Goal: Find specific fact: Find specific fact

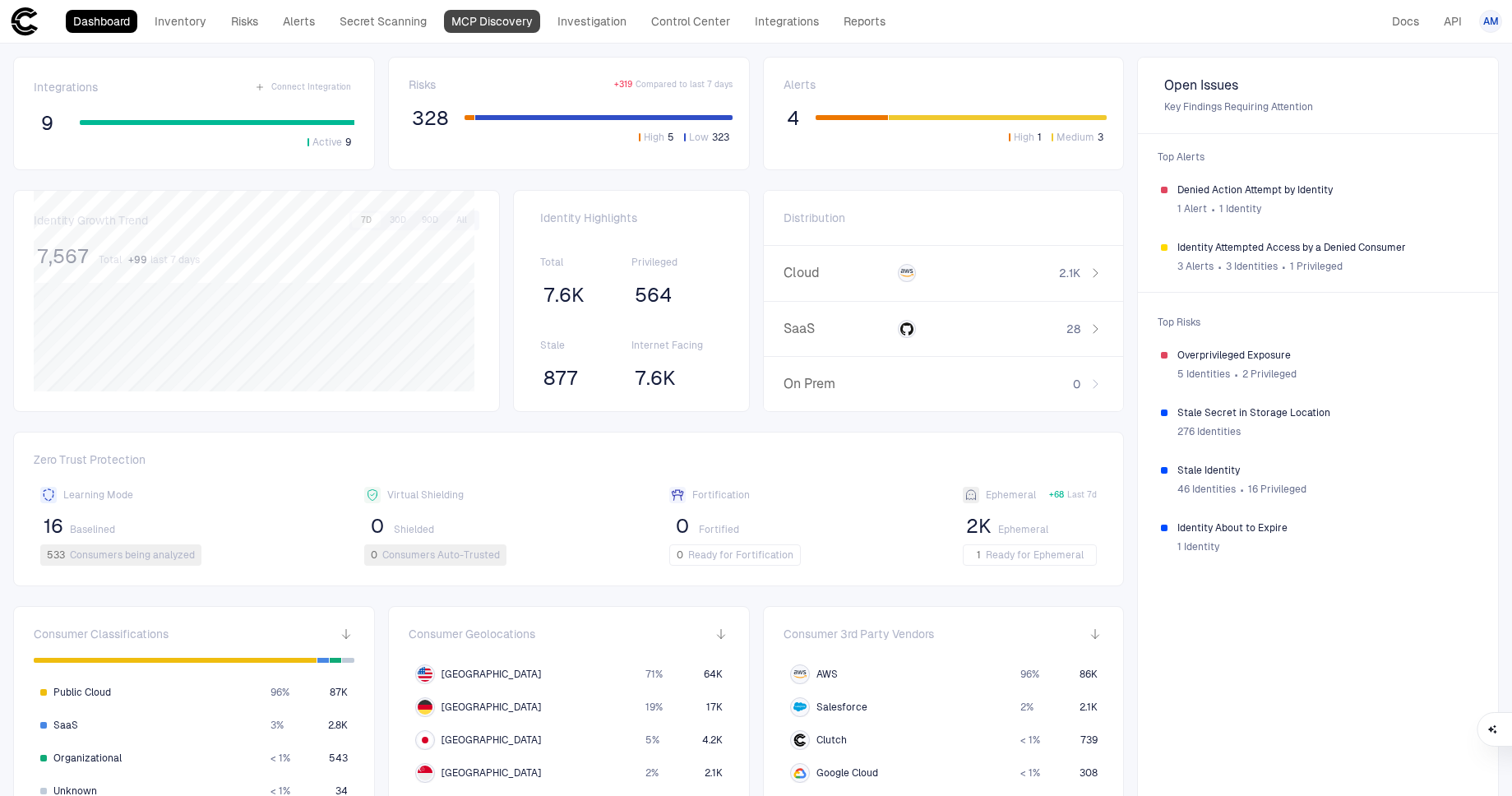
click at [493, 29] on link "MCP Discovery" at bounding box center [492, 21] width 96 height 23
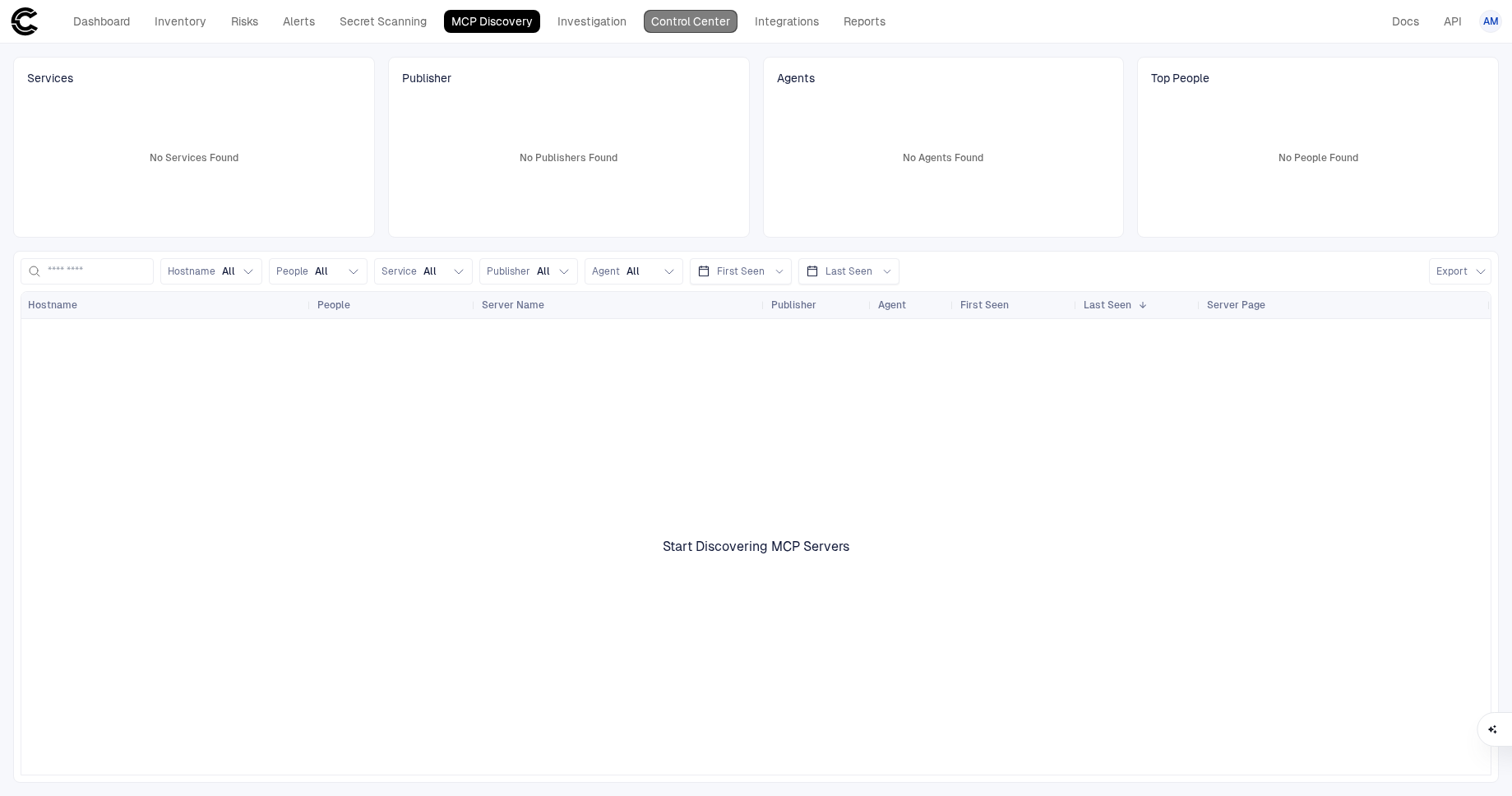
click at [675, 20] on link "Control Center" at bounding box center [691, 21] width 94 height 23
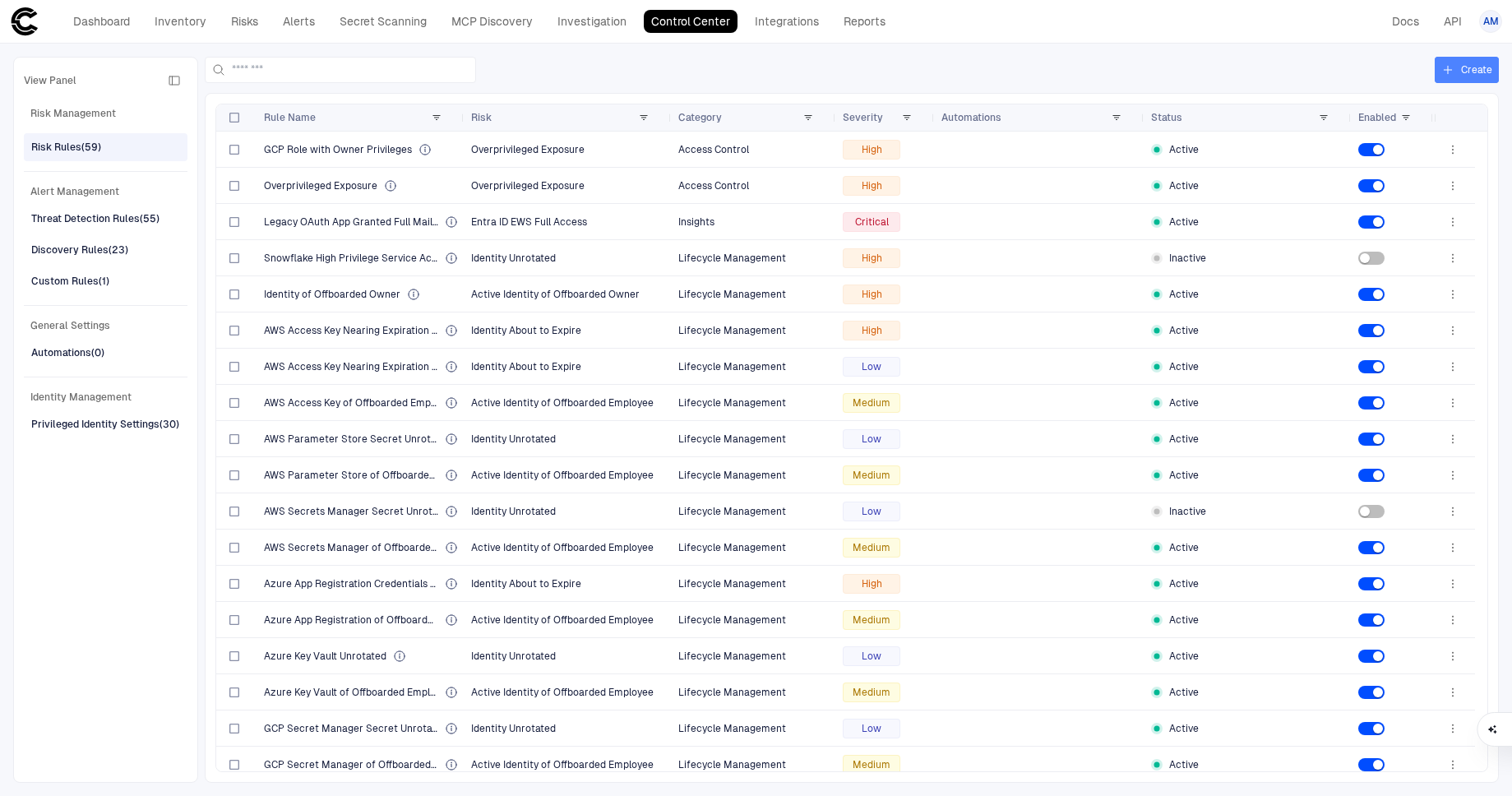
click at [1480, 74] on button "Create" at bounding box center [1466, 70] width 64 height 27
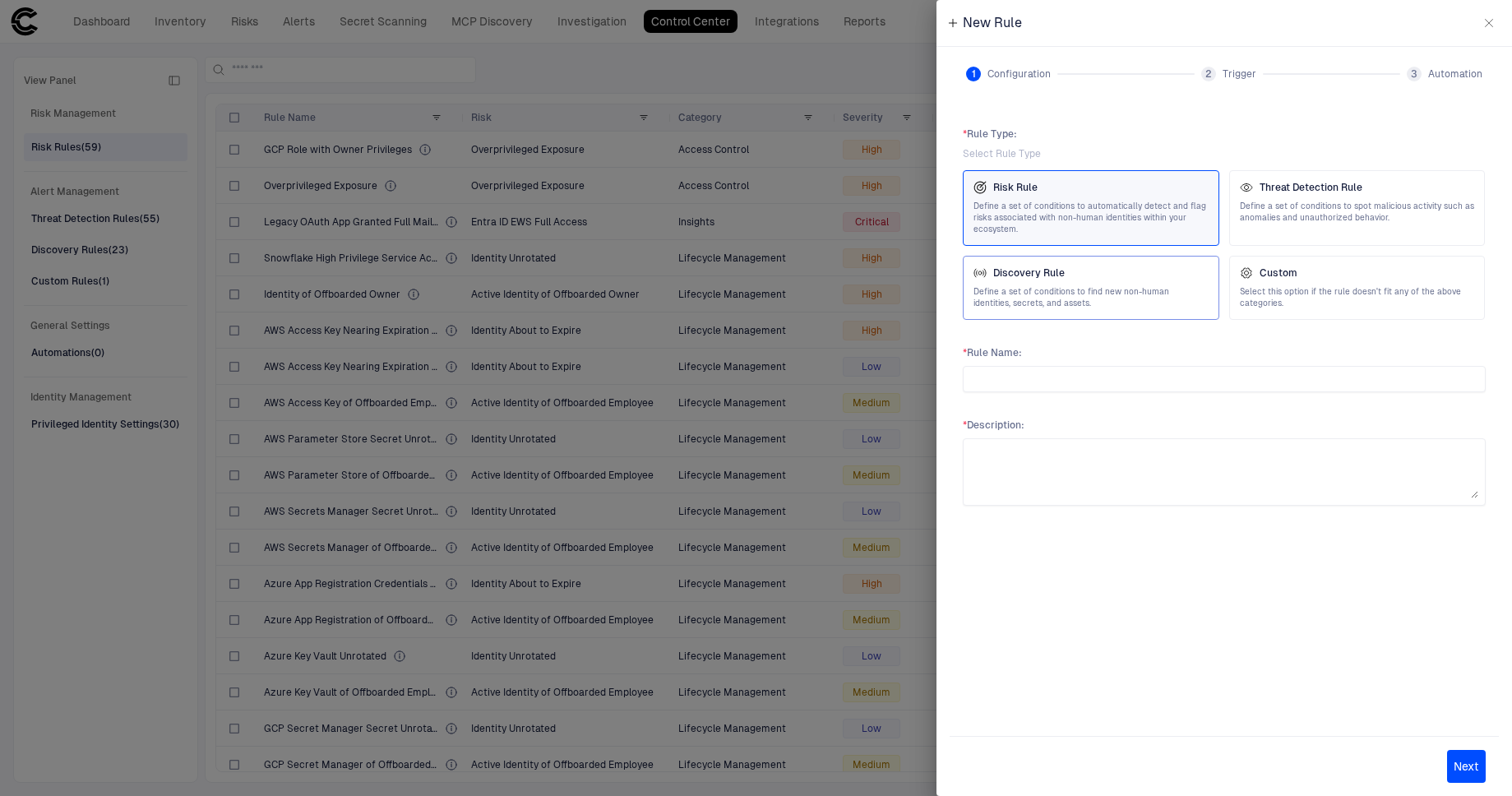
click at [1099, 303] on span "Define a set of conditions to find new non-human identities, secrets, and asset…" at bounding box center [1091, 298] width 235 height 23
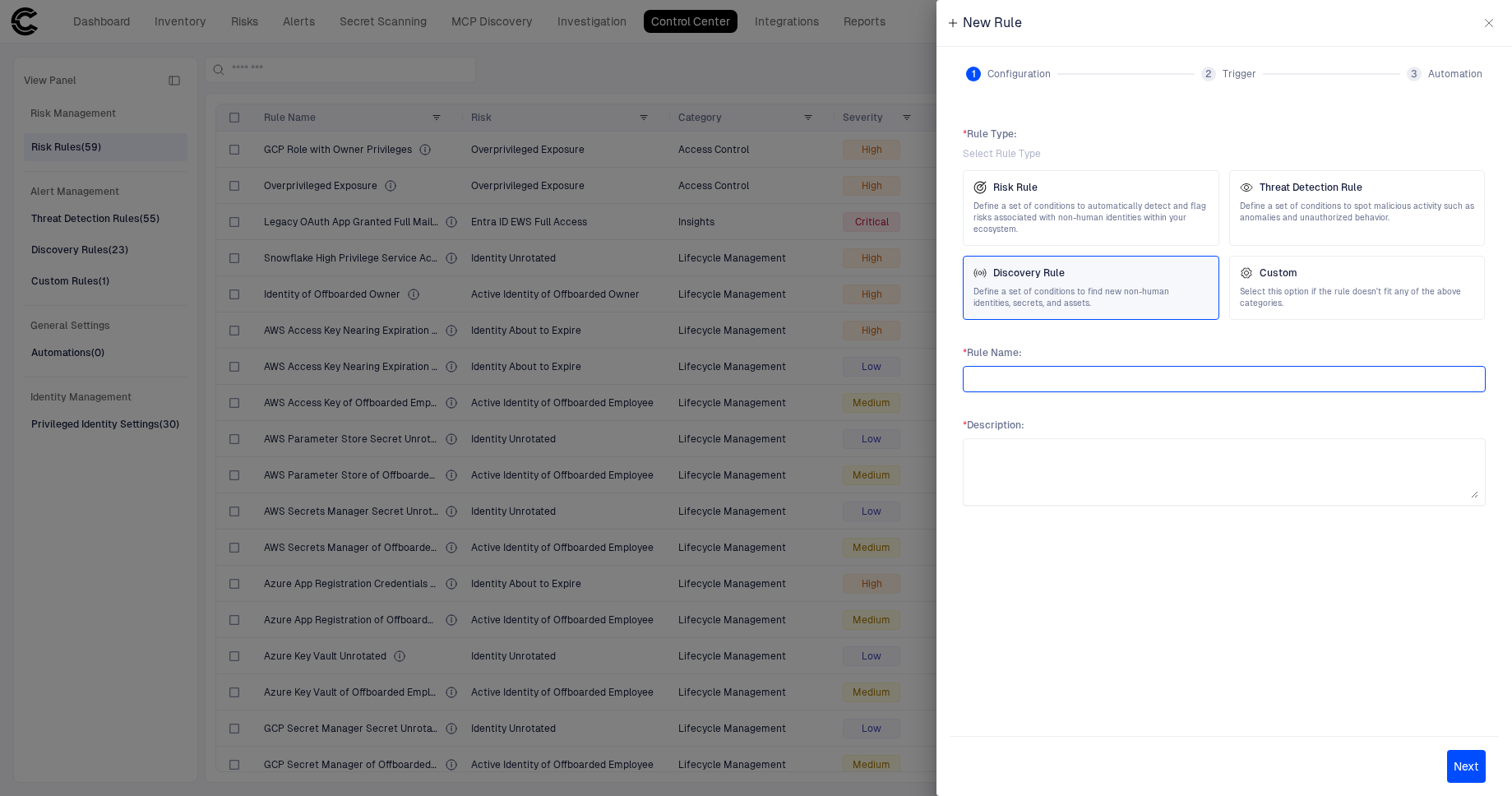
click at [1044, 388] on input "text" at bounding box center [1223, 379] width 508 height 25
type input "****"
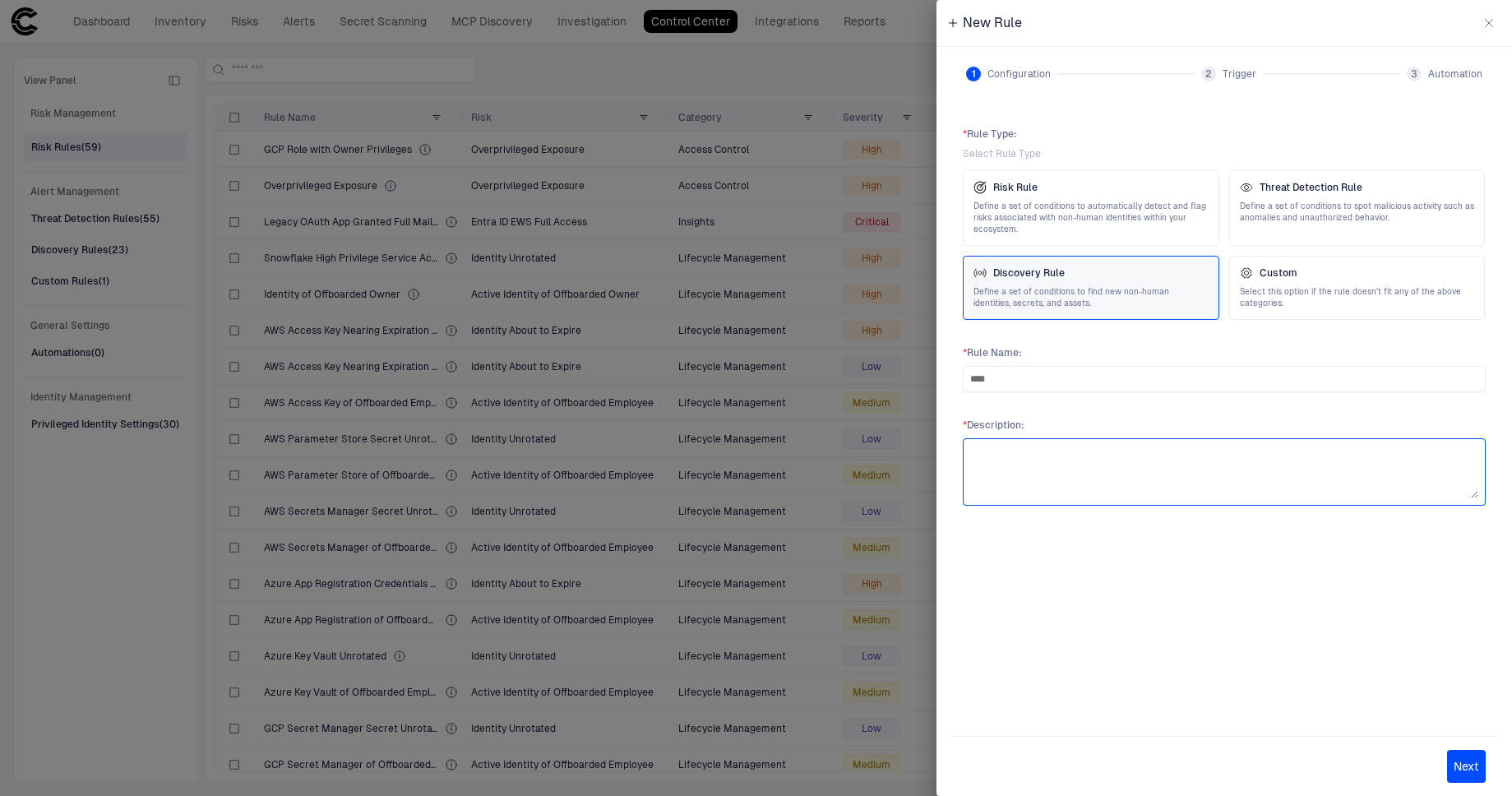
click at [1047, 453] on textarea at bounding box center [1223, 472] width 508 height 53
type textarea "**********"
click at [1476, 767] on button "Next" at bounding box center [1466, 766] width 39 height 33
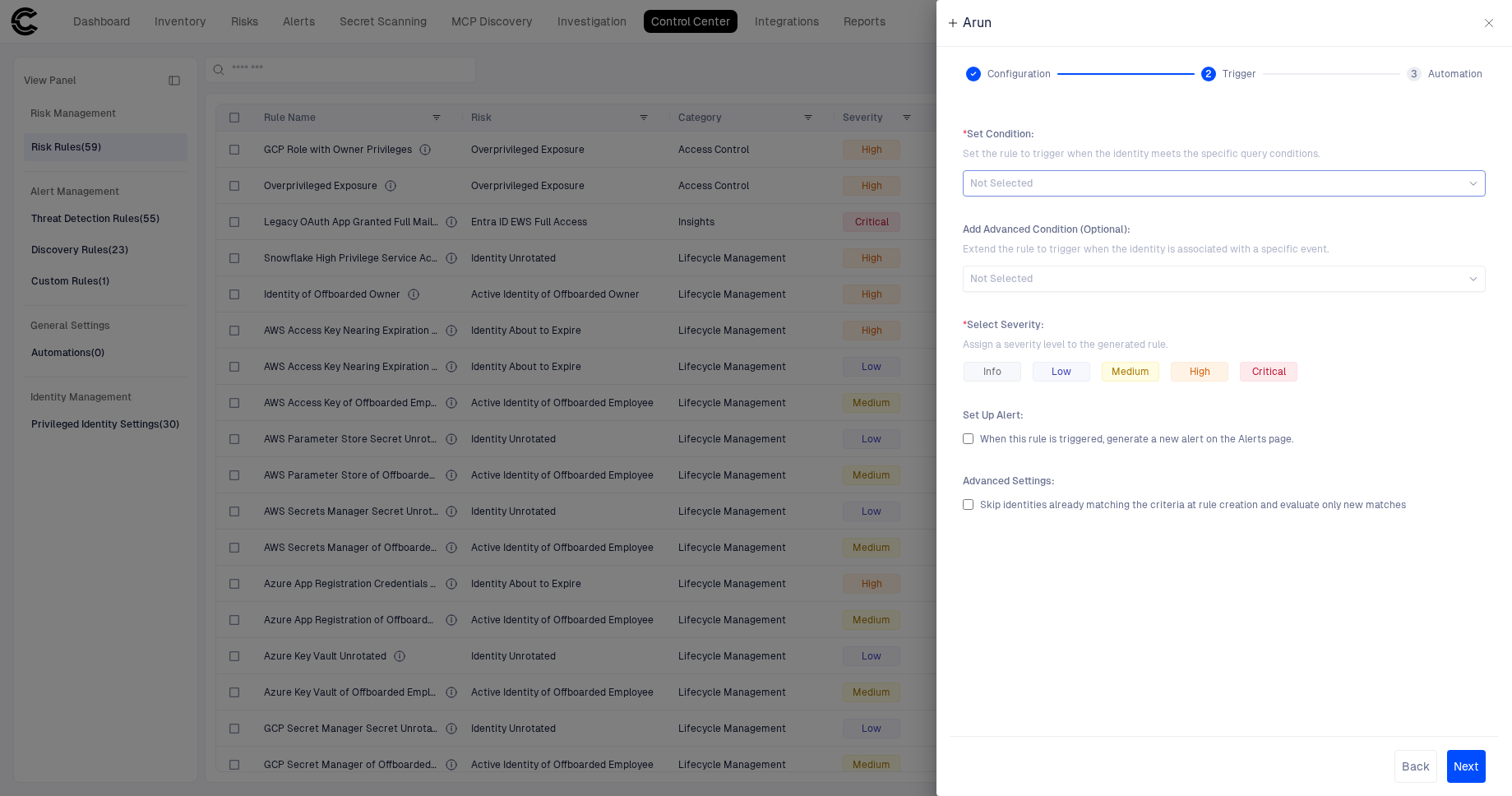
click at [1055, 178] on div "Not Selected" at bounding box center [1223, 183] width 508 height 13
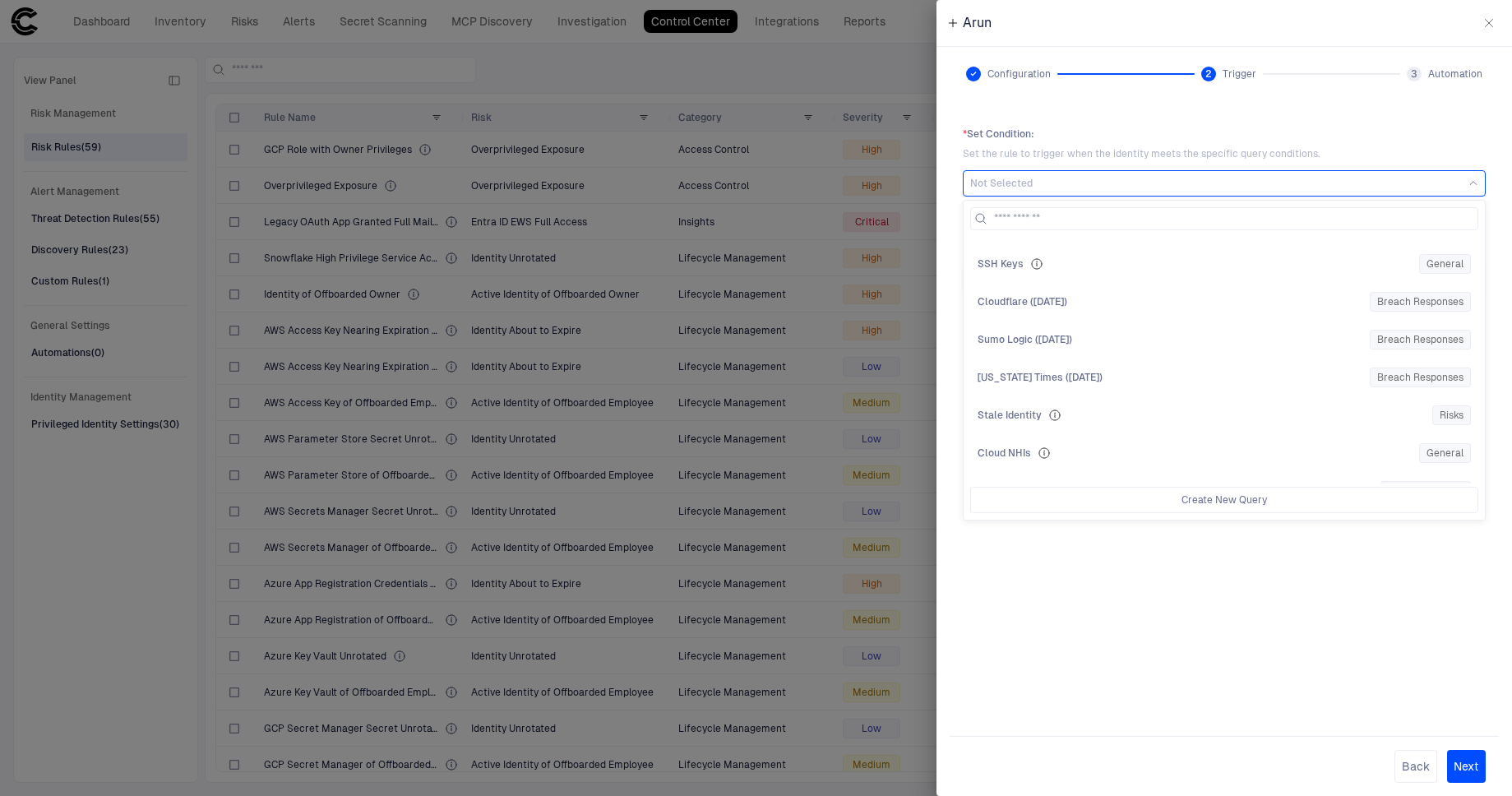
scroll to position [372, 0]
click at [1018, 338] on span "Service Accounts" at bounding box center [1019, 336] width 84 height 13
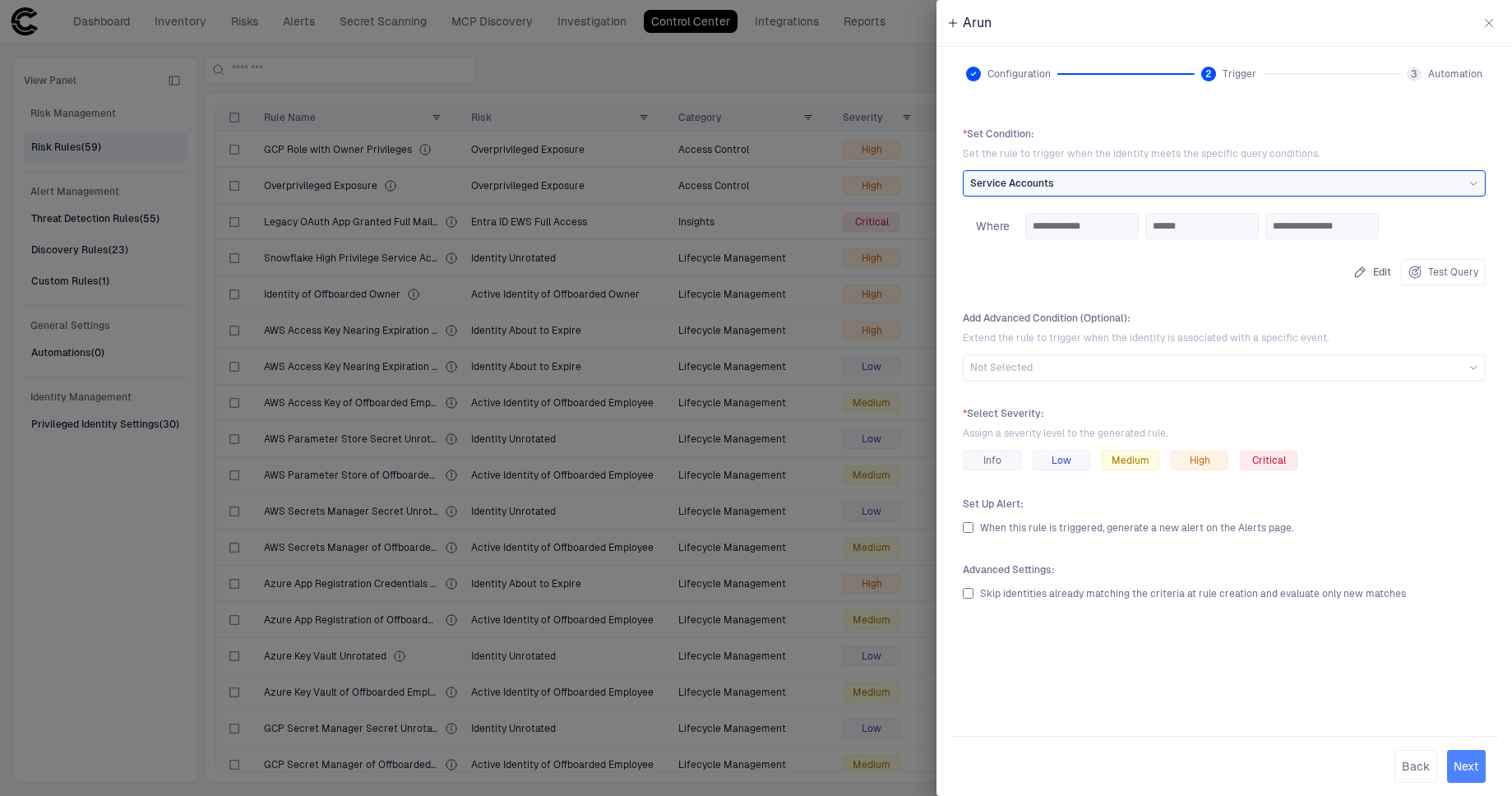
click at [1476, 773] on button "Next" at bounding box center [1466, 766] width 39 height 33
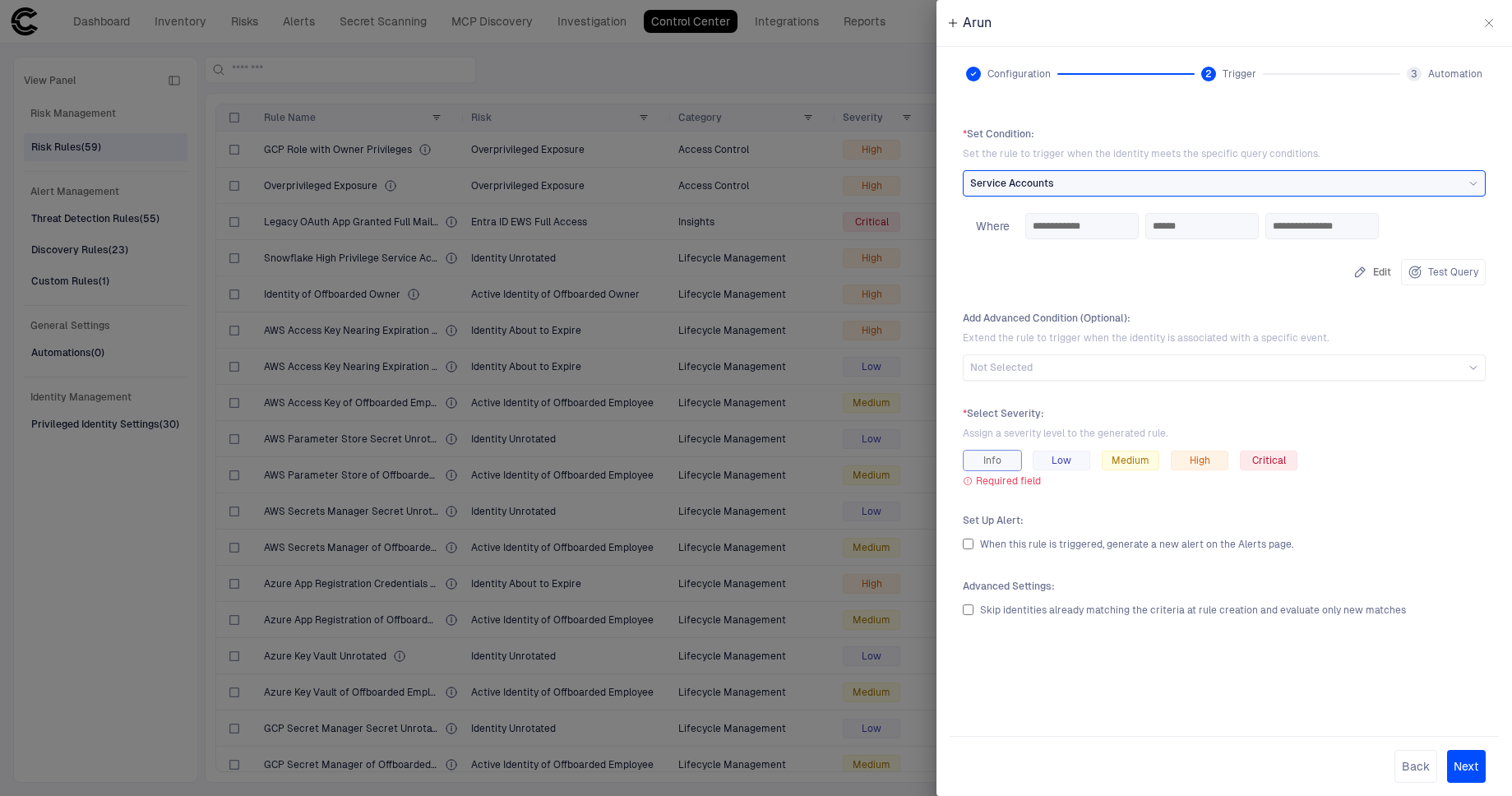
click at [1005, 462] on div "Info" at bounding box center [992, 460] width 57 height 19
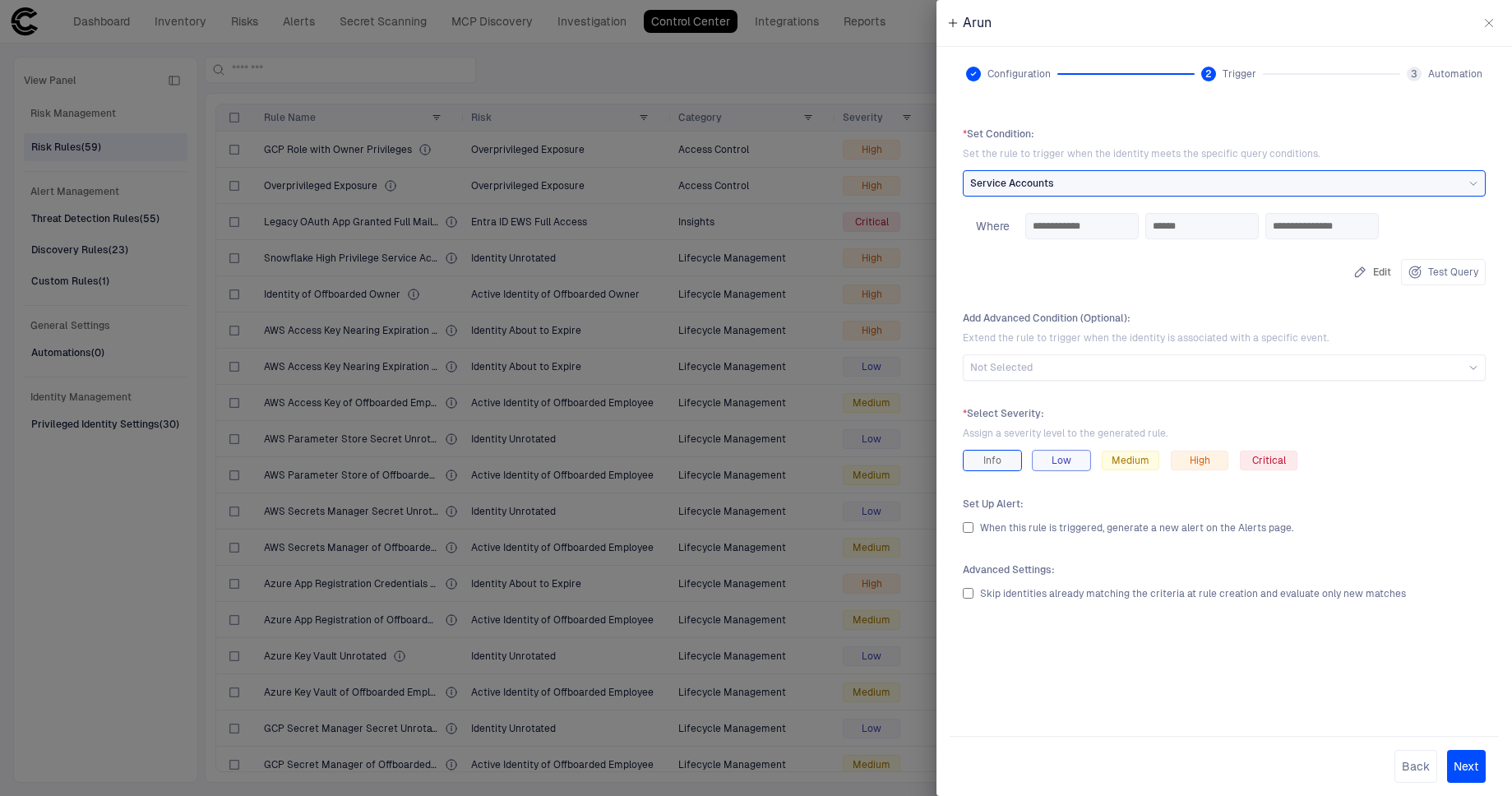
click at [1058, 459] on span "Low" at bounding box center [1061, 460] width 19 height 13
click at [1116, 462] on span "Medium" at bounding box center [1130, 460] width 38 height 13
click at [1291, 468] on div "Critical" at bounding box center [1268, 460] width 57 height 19
click at [1199, 466] on span "High" at bounding box center [1199, 460] width 20 height 13
click at [1267, 460] on span "Critical" at bounding box center [1269, 460] width 34 height 13
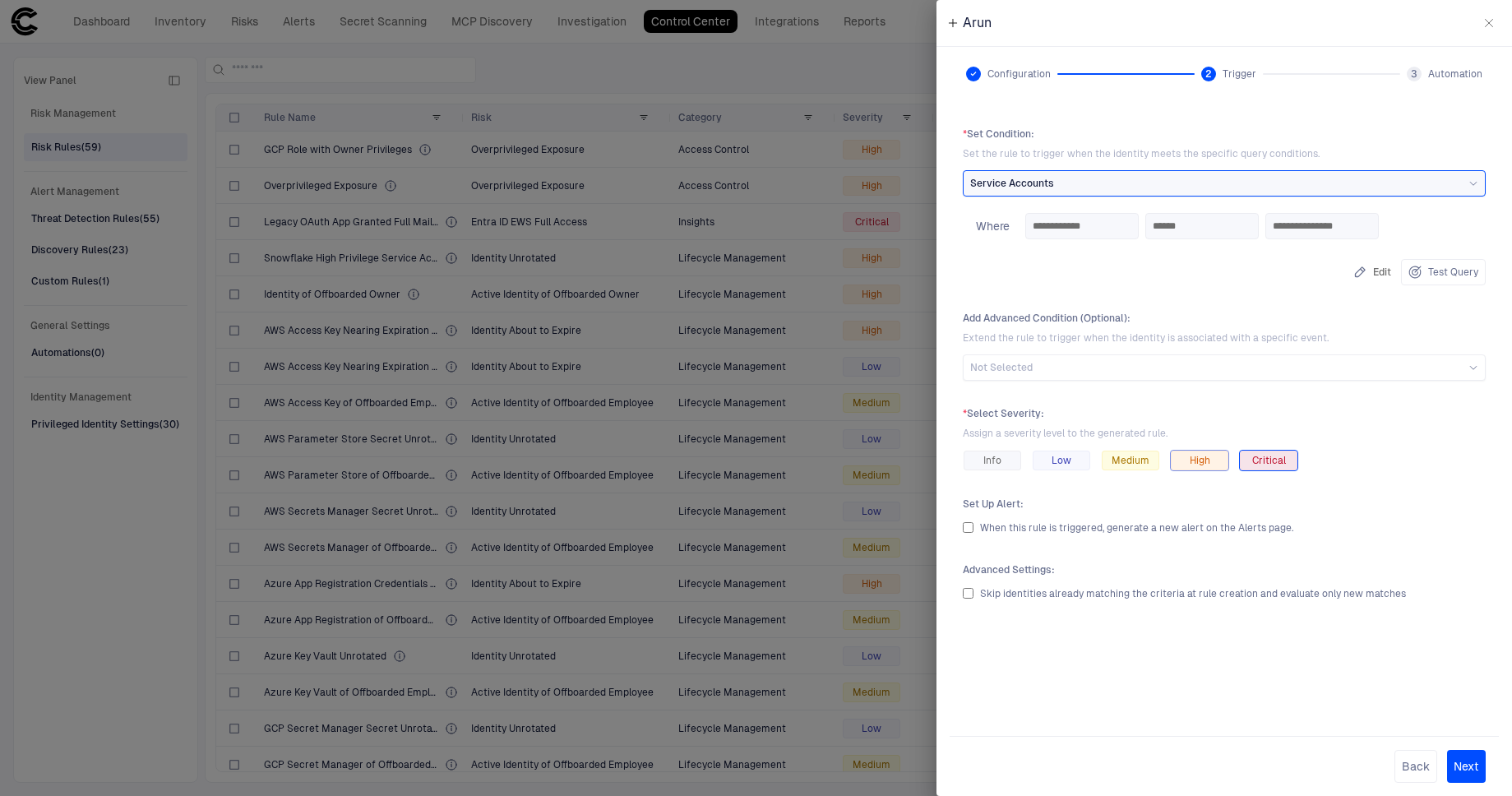
click at [1193, 460] on span "High" at bounding box center [1199, 460] width 20 height 13
click at [1465, 768] on button "Next" at bounding box center [1466, 766] width 39 height 33
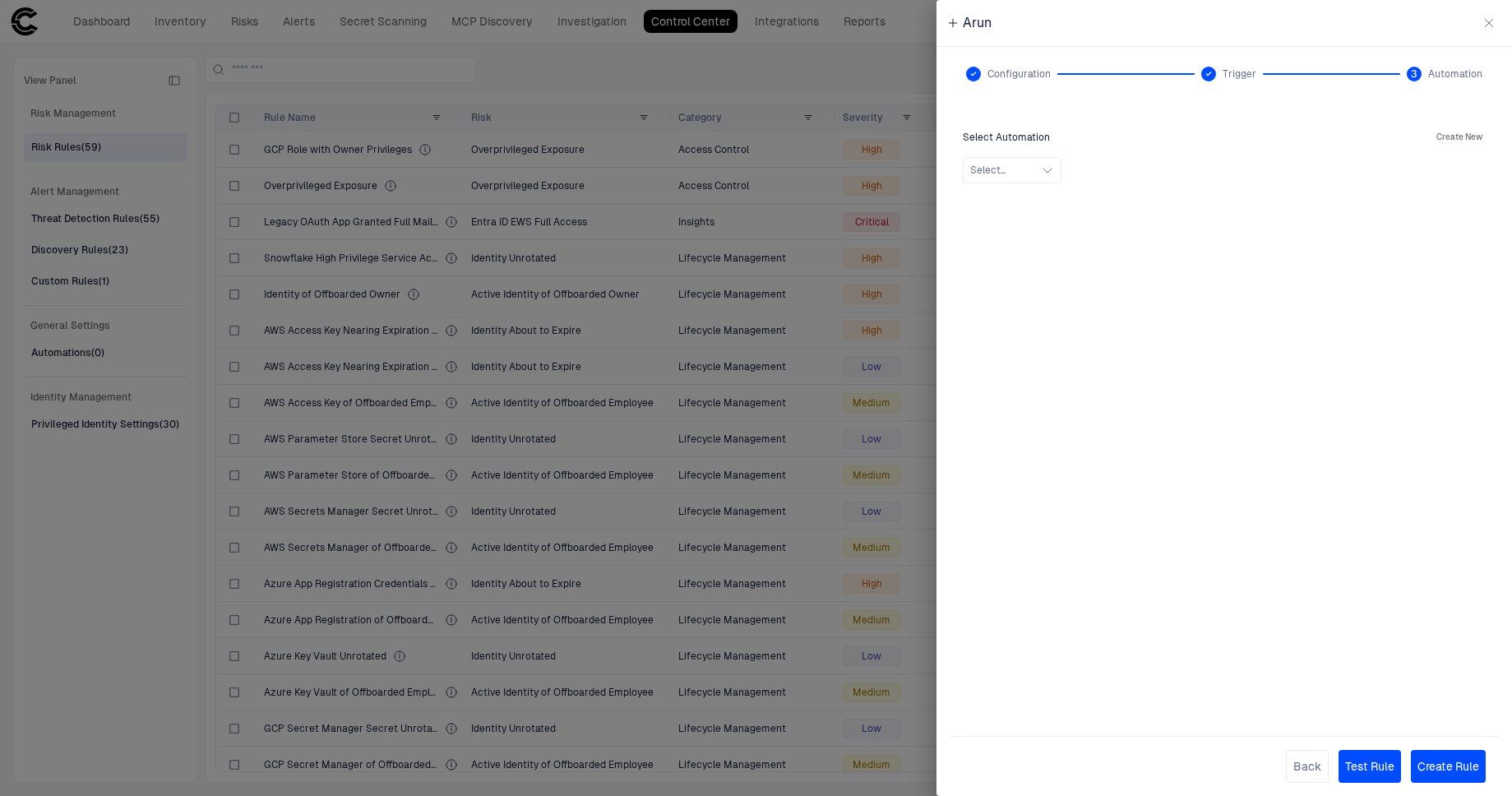
click at [1392, 768] on button "Test Rule" at bounding box center [1369, 766] width 63 height 33
click at [1432, 765] on button "Create Rule" at bounding box center [1448, 766] width 75 height 33
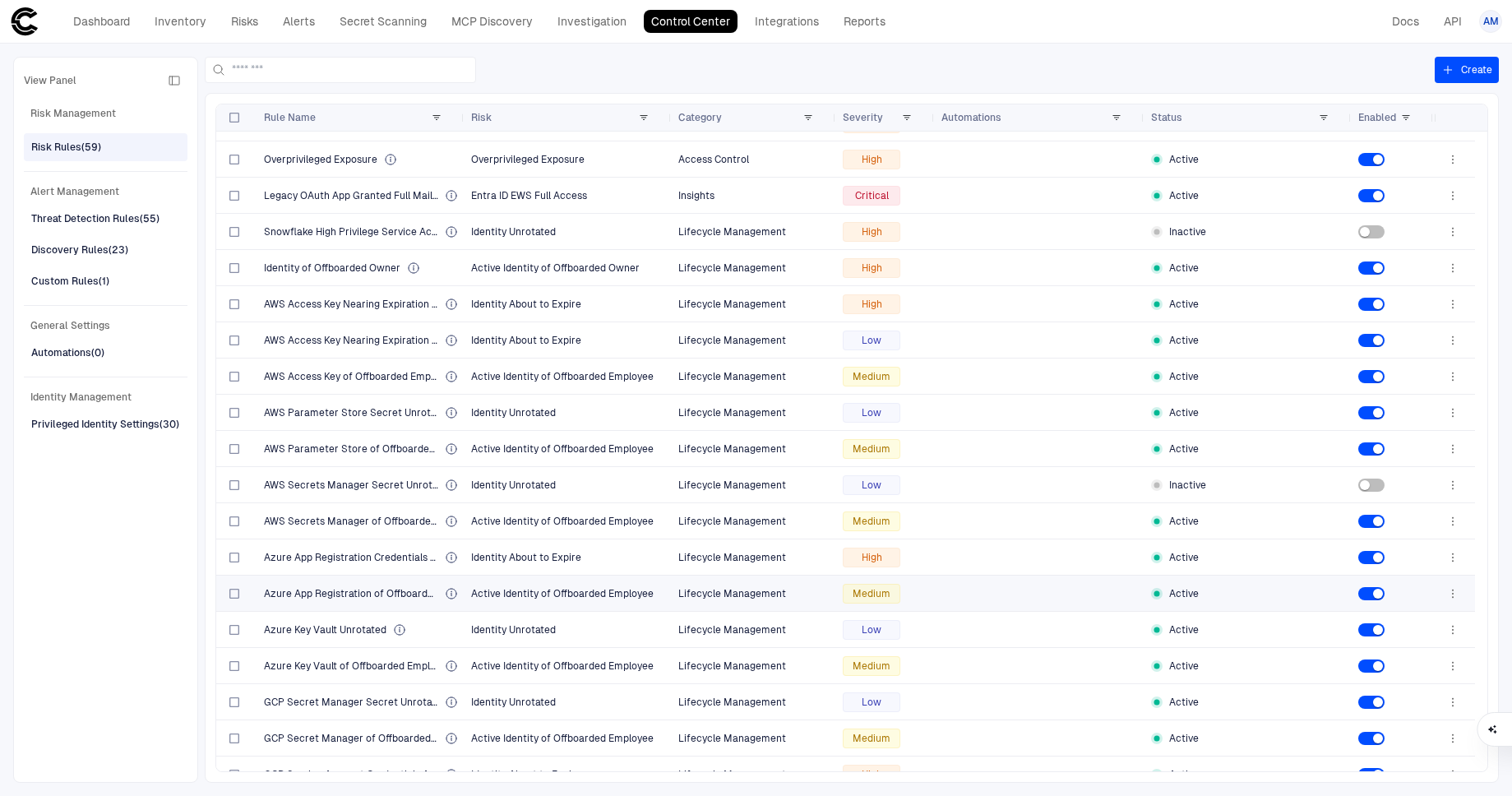
scroll to position [0, 0]
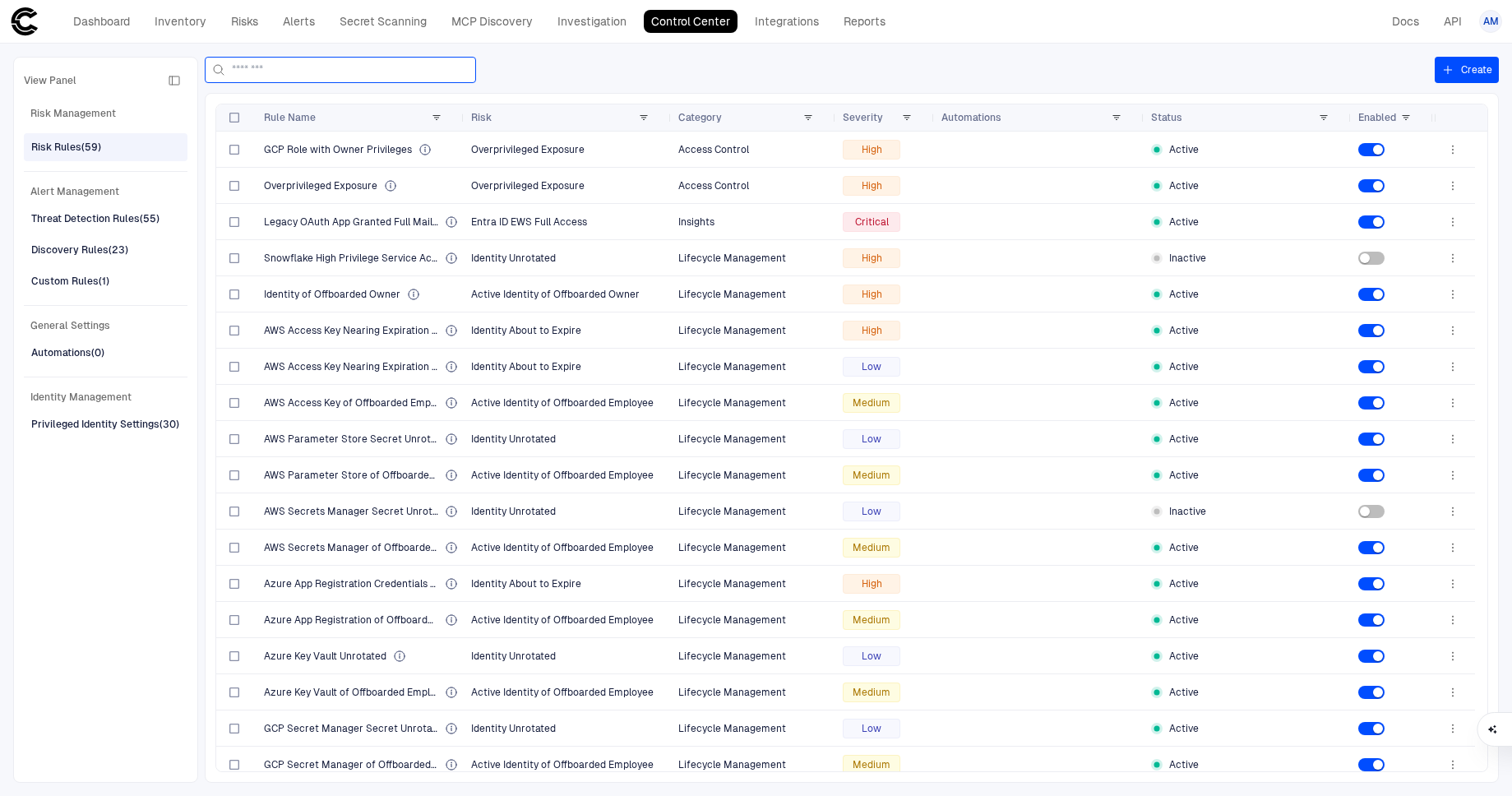
click at [401, 69] on input at bounding box center [350, 70] width 237 height 25
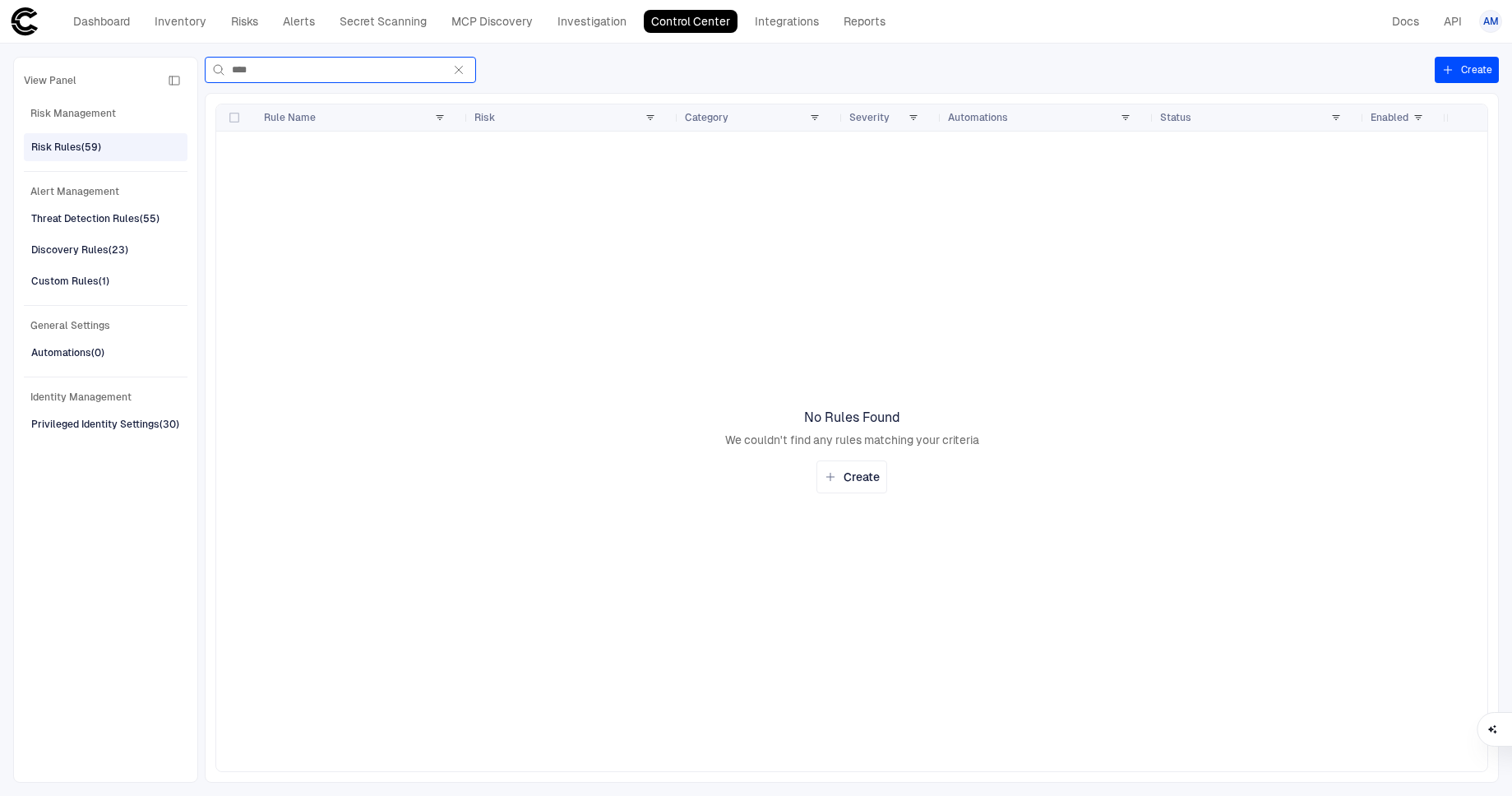
type input "****"
click at [86, 153] on div "Risk Rules (59)" at bounding box center [65, 147] width 70 height 15
click at [87, 148] on div "Risk Rules (59)" at bounding box center [65, 147] width 70 height 15
click at [98, 281] on div "Custom Rules (1)" at bounding box center [70, 281] width 78 height 15
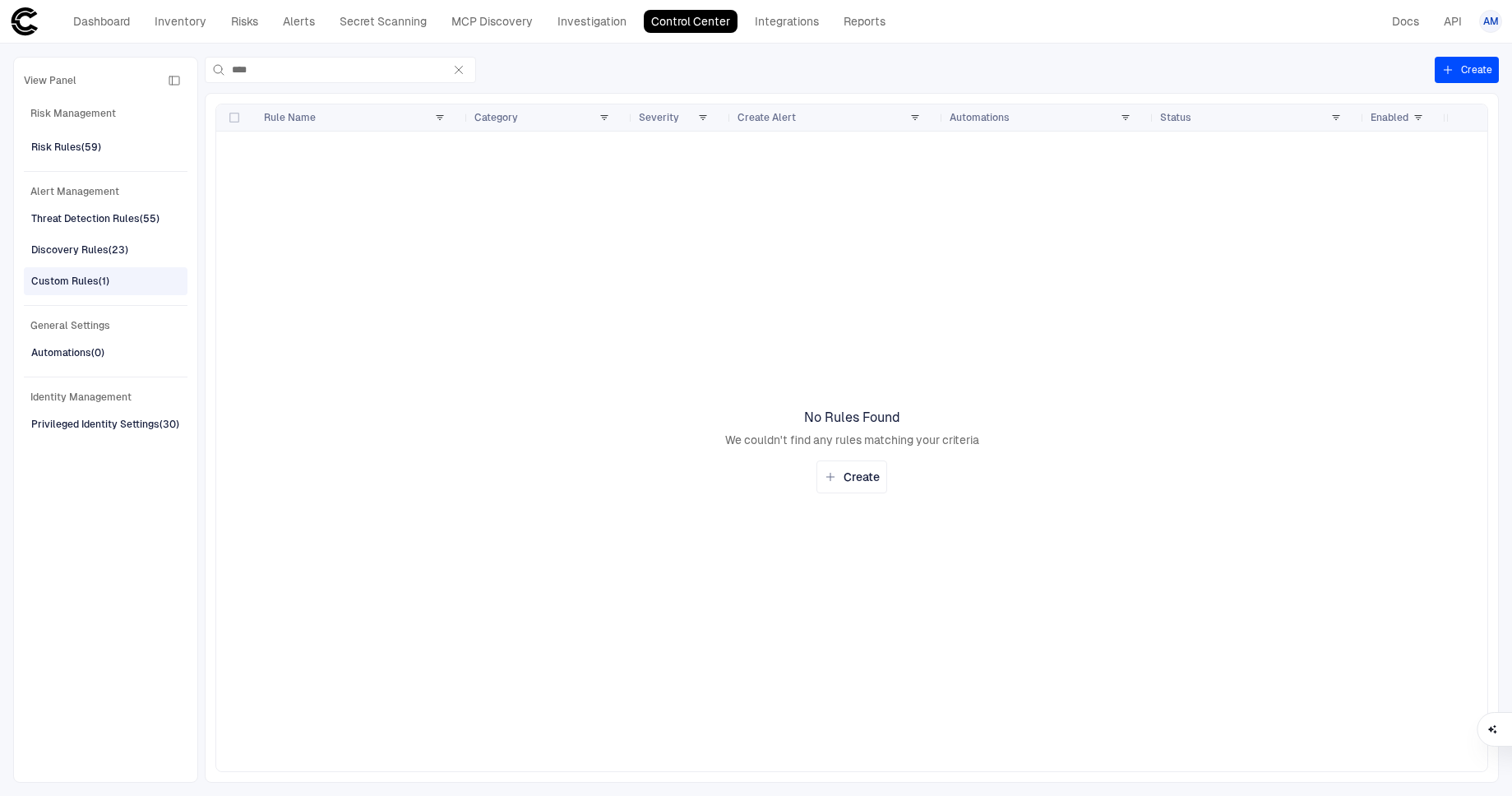
click at [98, 281] on div "Custom Rules (1)" at bounding box center [70, 281] width 78 height 15
click at [456, 64] on icon "button" at bounding box center [458, 70] width 13 height 13
click at [442, 64] on input "****" at bounding box center [336, 70] width 210 height 25
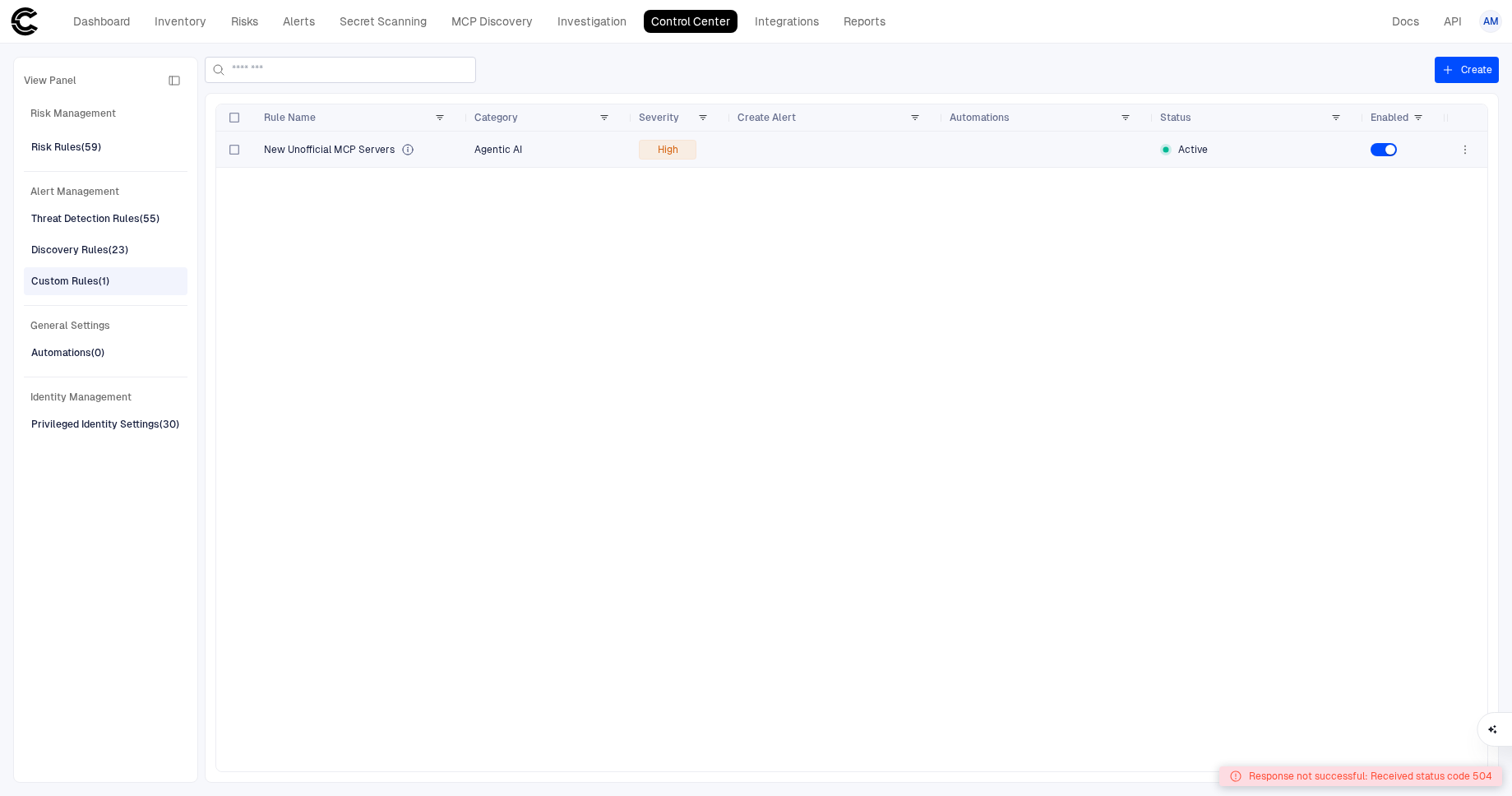
click at [345, 155] on span "New Unofficial MCP Servers" at bounding box center [329, 149] width 131 height 13
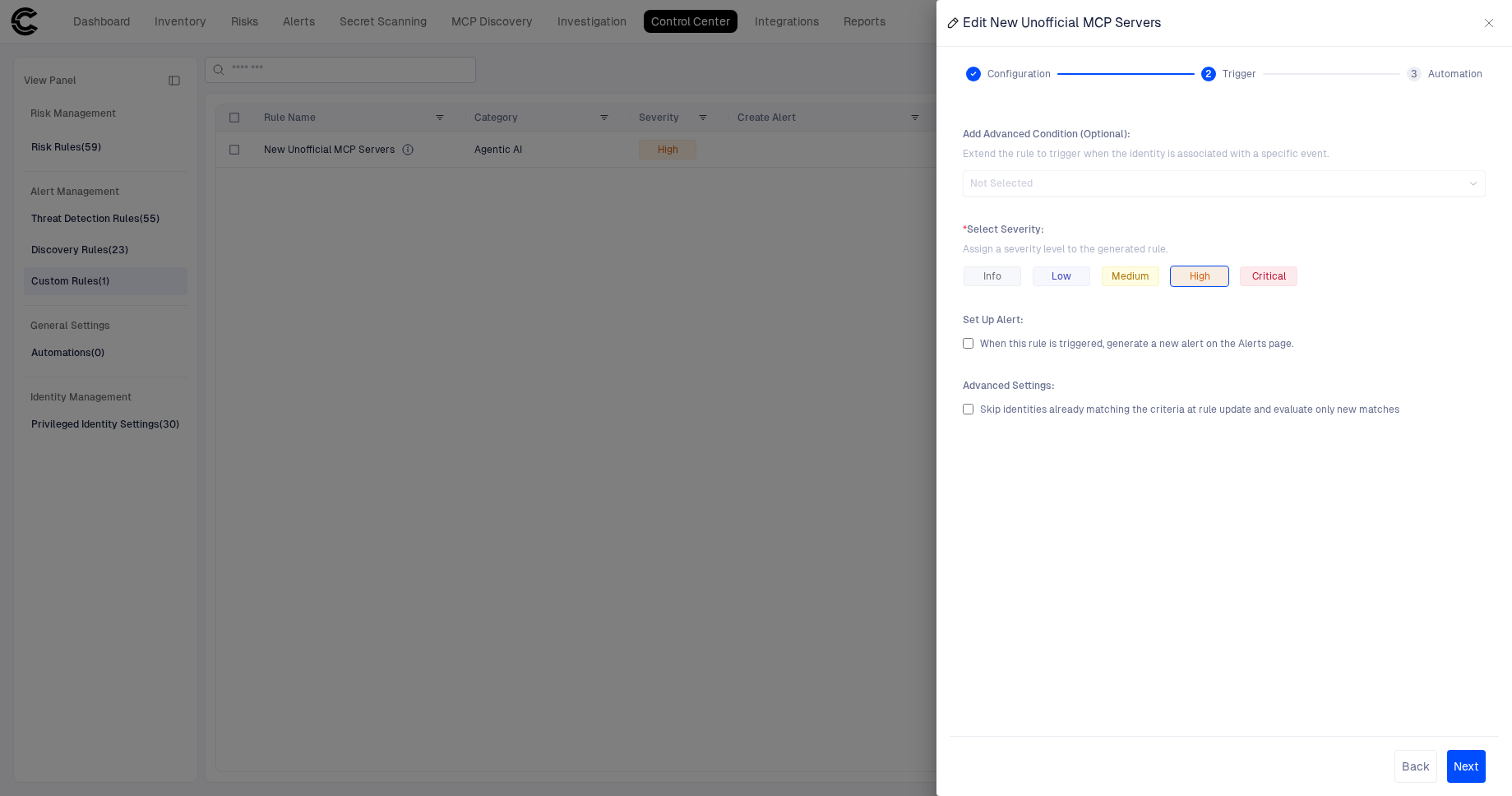
click at [458, 500] on div at bounding box center [756, 398] width 1512 height 796
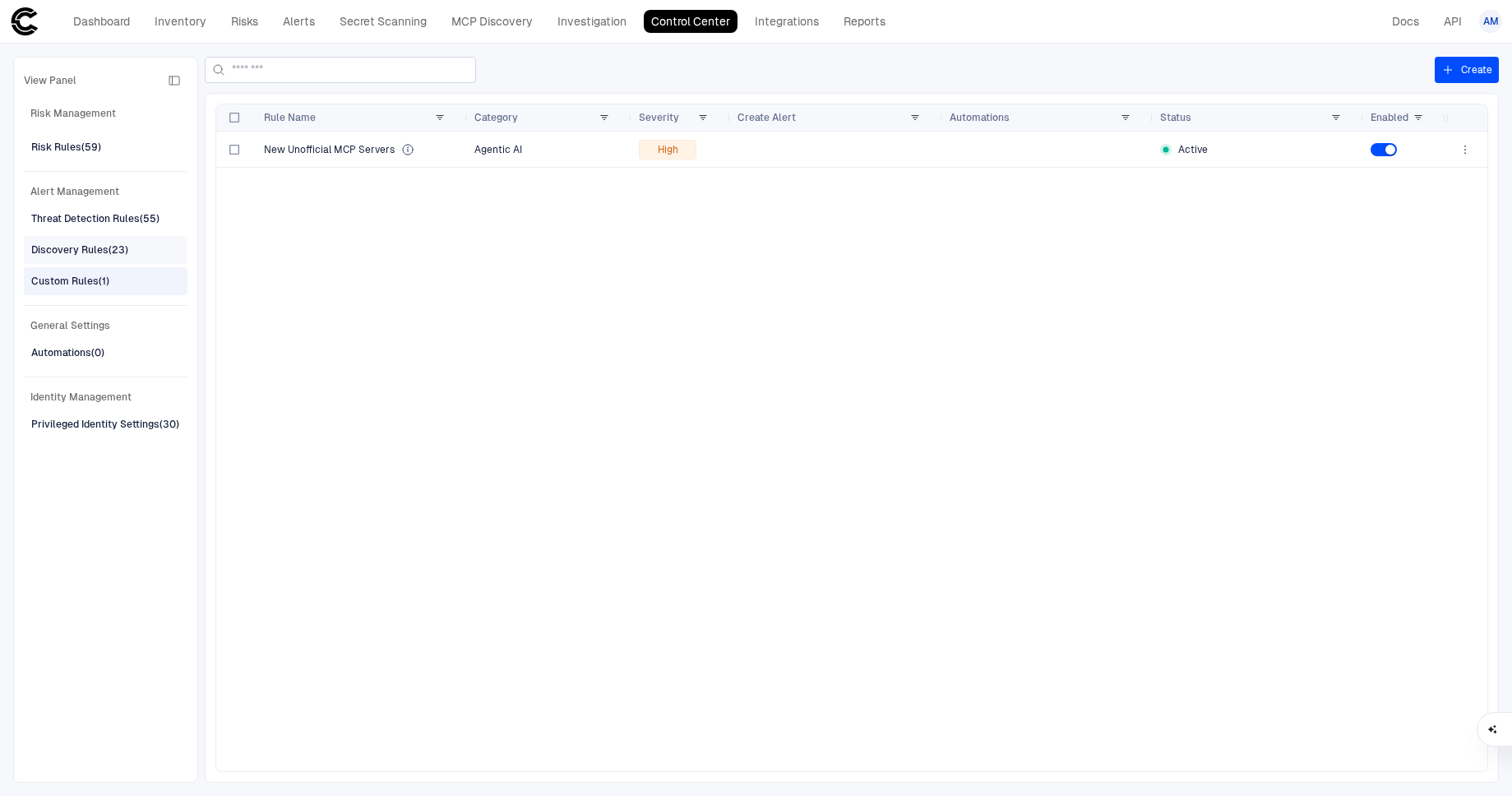
click at [85, 250] on div "Discovery Rules (23)" at bounding box center [79, 250] width 97 height 15
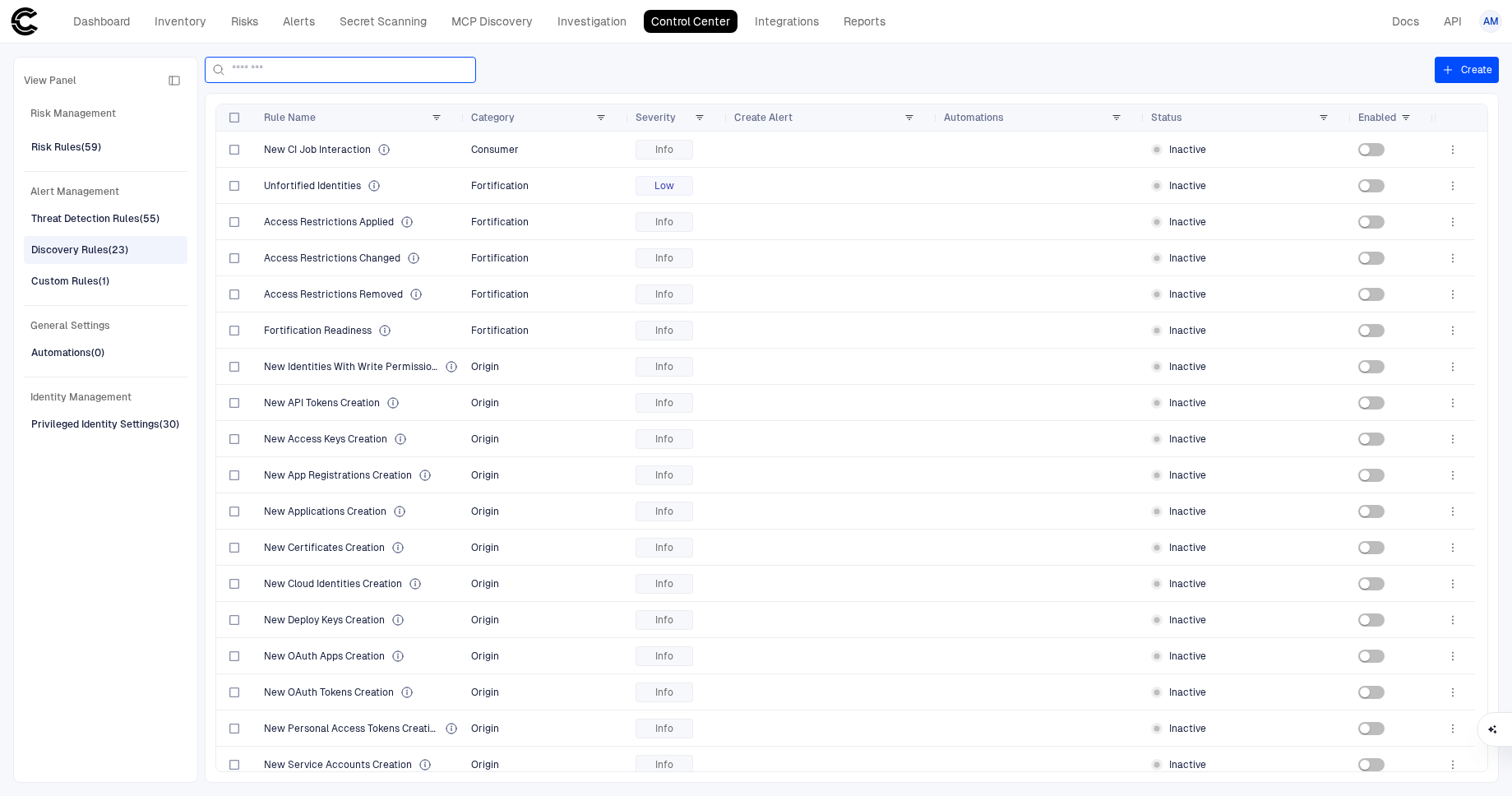
click at [302, 75] on input at bounding box center [350, 70] width 237 height 25
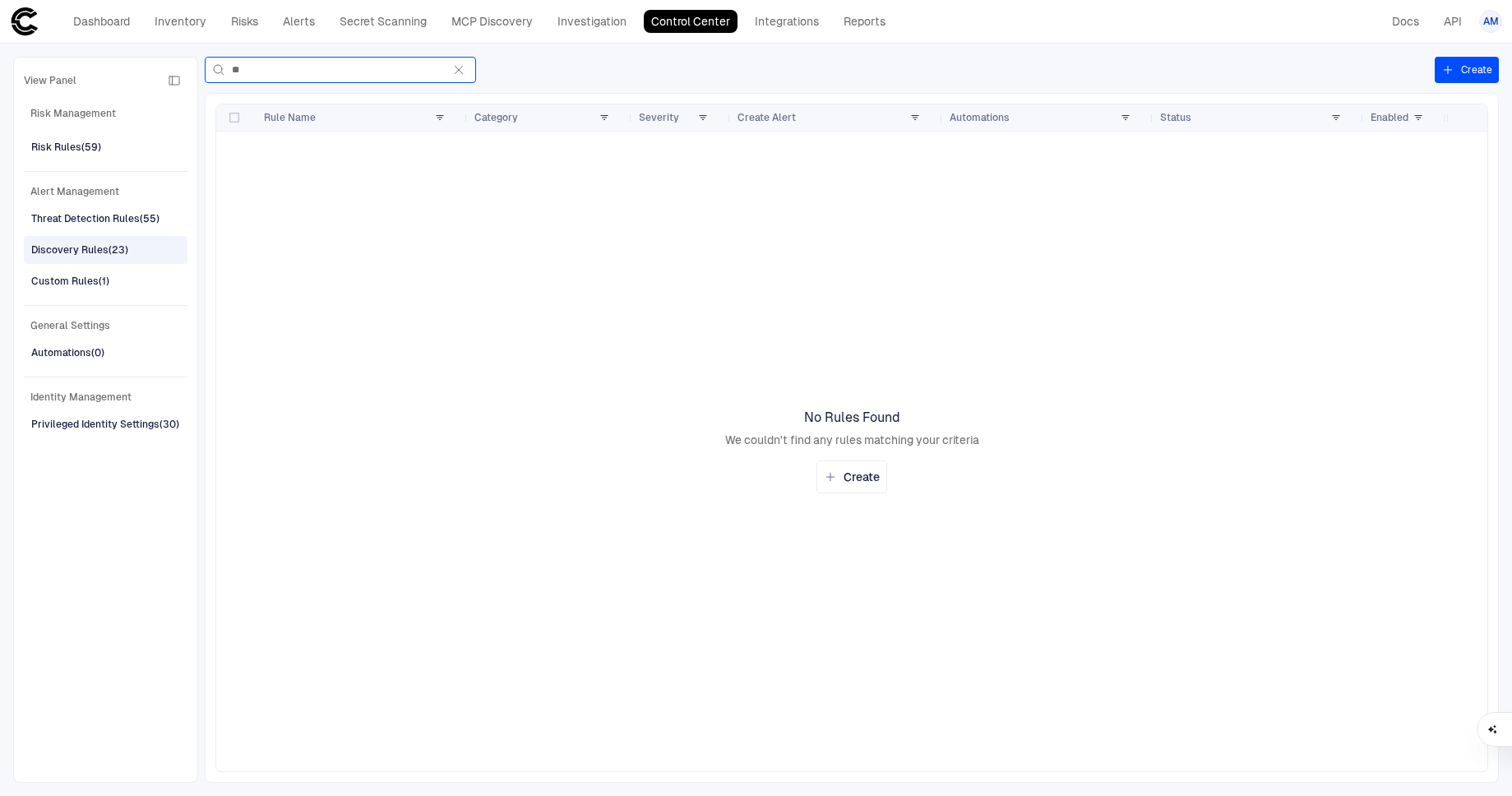
type input "*"
type input "****"
click at [68, 75] on span "View Panel" at bounding box center [50, 80] width 53 height 13
click at [72, 113] on span "Risk Management" at bounding box center [105, 113] width 163 height 19
click at [70, 143] on div "Risk Rules (59)" at bounding box center [65, 147] width 70 height 15
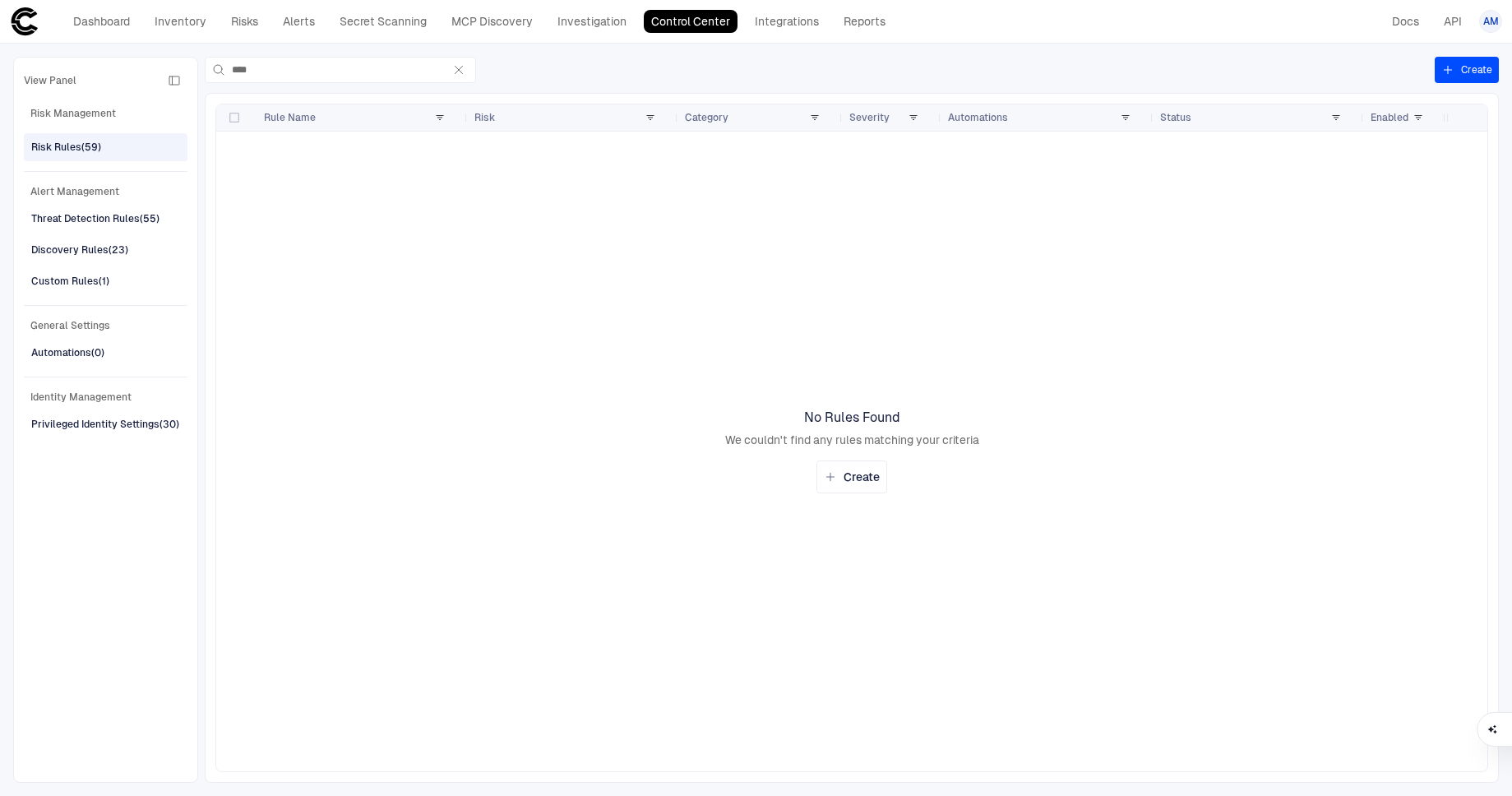
click at [73, 184] on span "Alert Management" at bounding box center [105, 192] width 163 height 19
click at [74, 193] on span "Alert Management" at bounding box center [105, 192] width 163 height 19
click at [71, 426] on div "Privileged Identity Settings (30)" at bounding box center [105, 424] width 148 height 15
click at [79, 396] on span "Identity Management" at bounding box center [105, 397] width 163 height 19
click at [59, 351] on div "Automations (0)" at bounding box center [67, 353] width 73 height 15
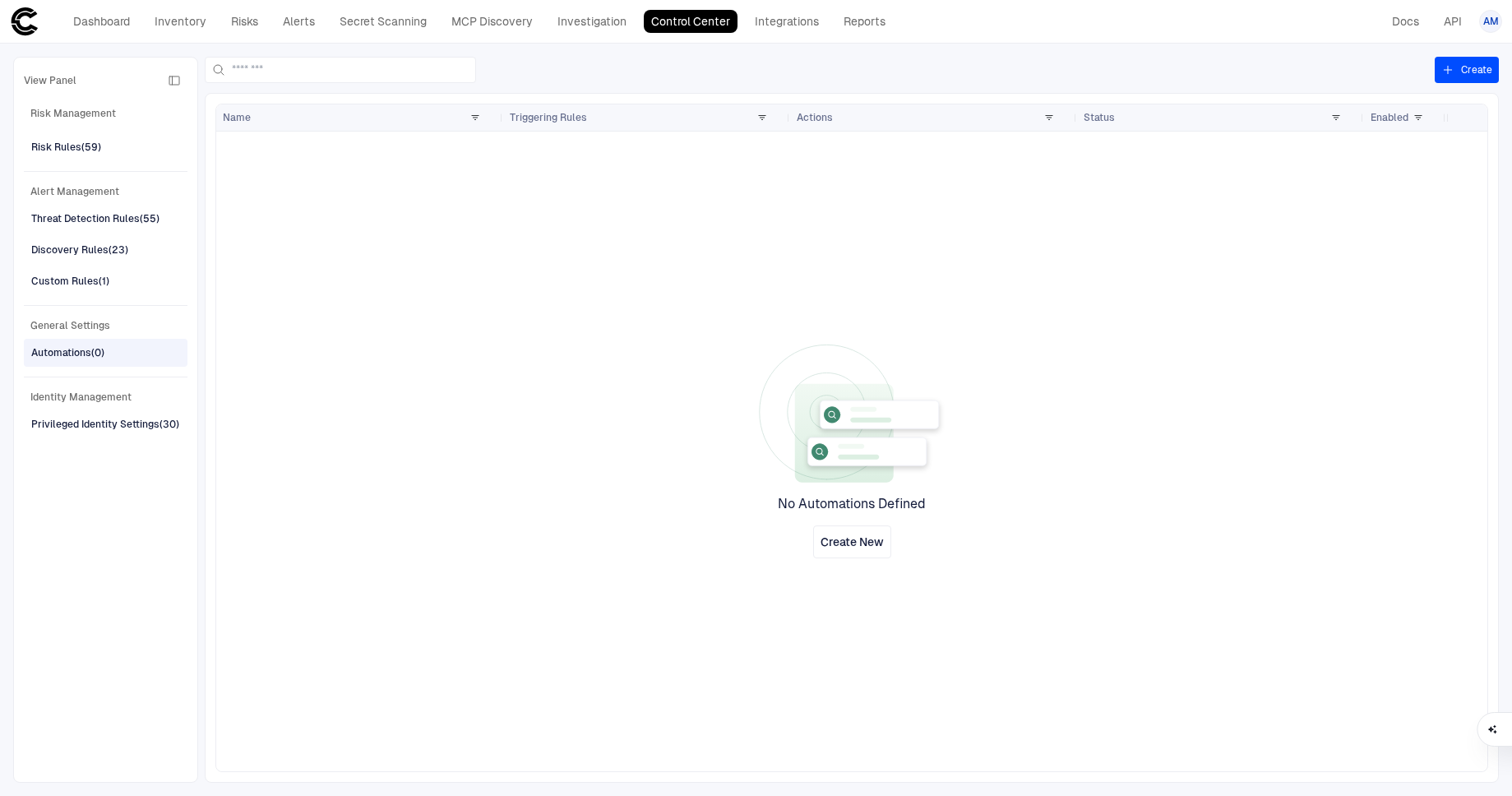
click at [92, 327] on span "General Settings" at bounding box center [105, 325] width 163 height 19
click at [103, 275] on div "Custom Rules (1)" at bounding box center [70, 281] width 78 height 15
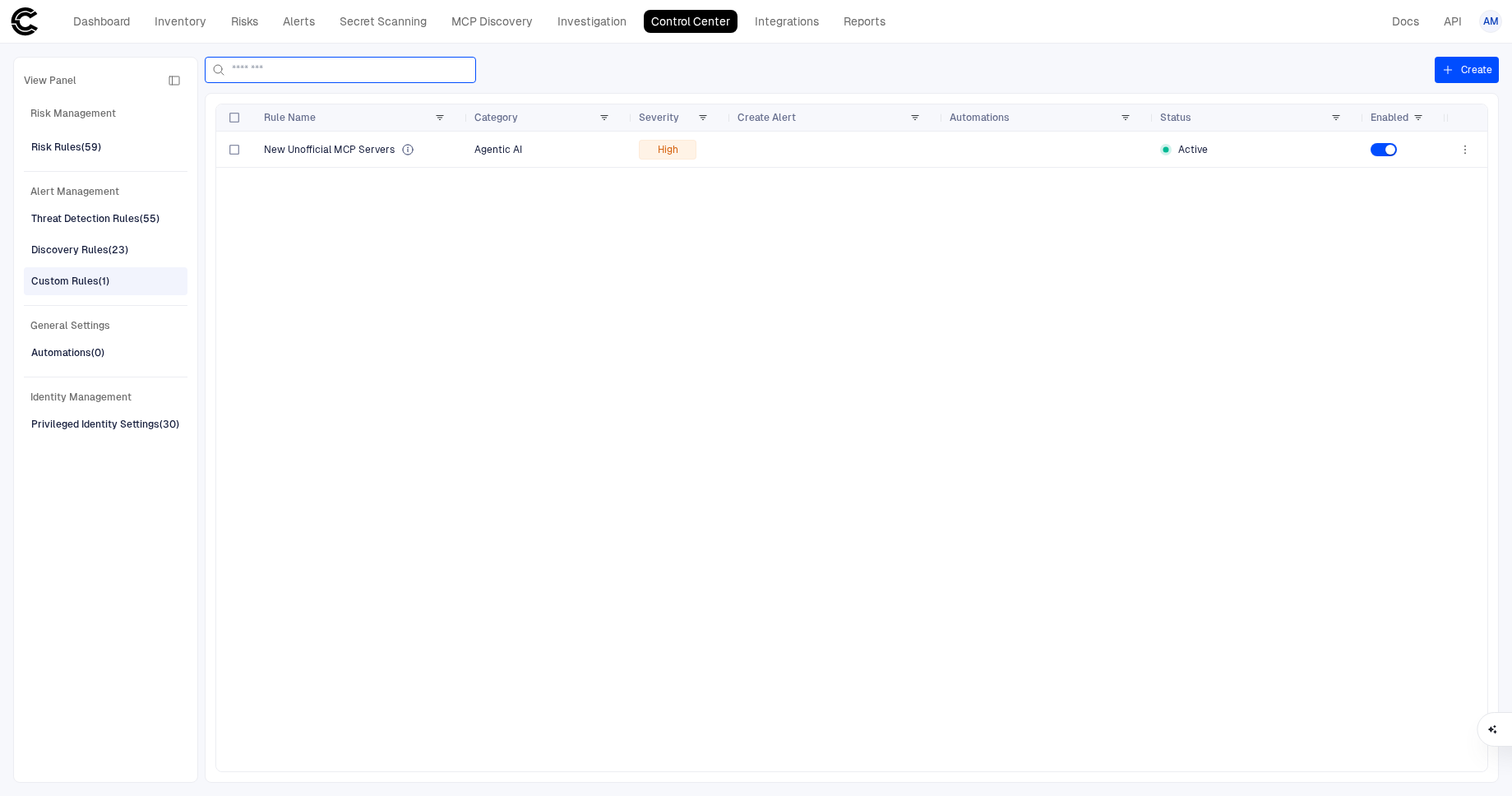
click at [267, 71] on input at bounding box center [350, 70] width 237 height 25
click at [713, 11] on link "Control Center" at bounding box center [691, 21] width 94 height 23
click at [769, 22] on link "Integrations" at bounding box center [786, 21] width 79 height 23
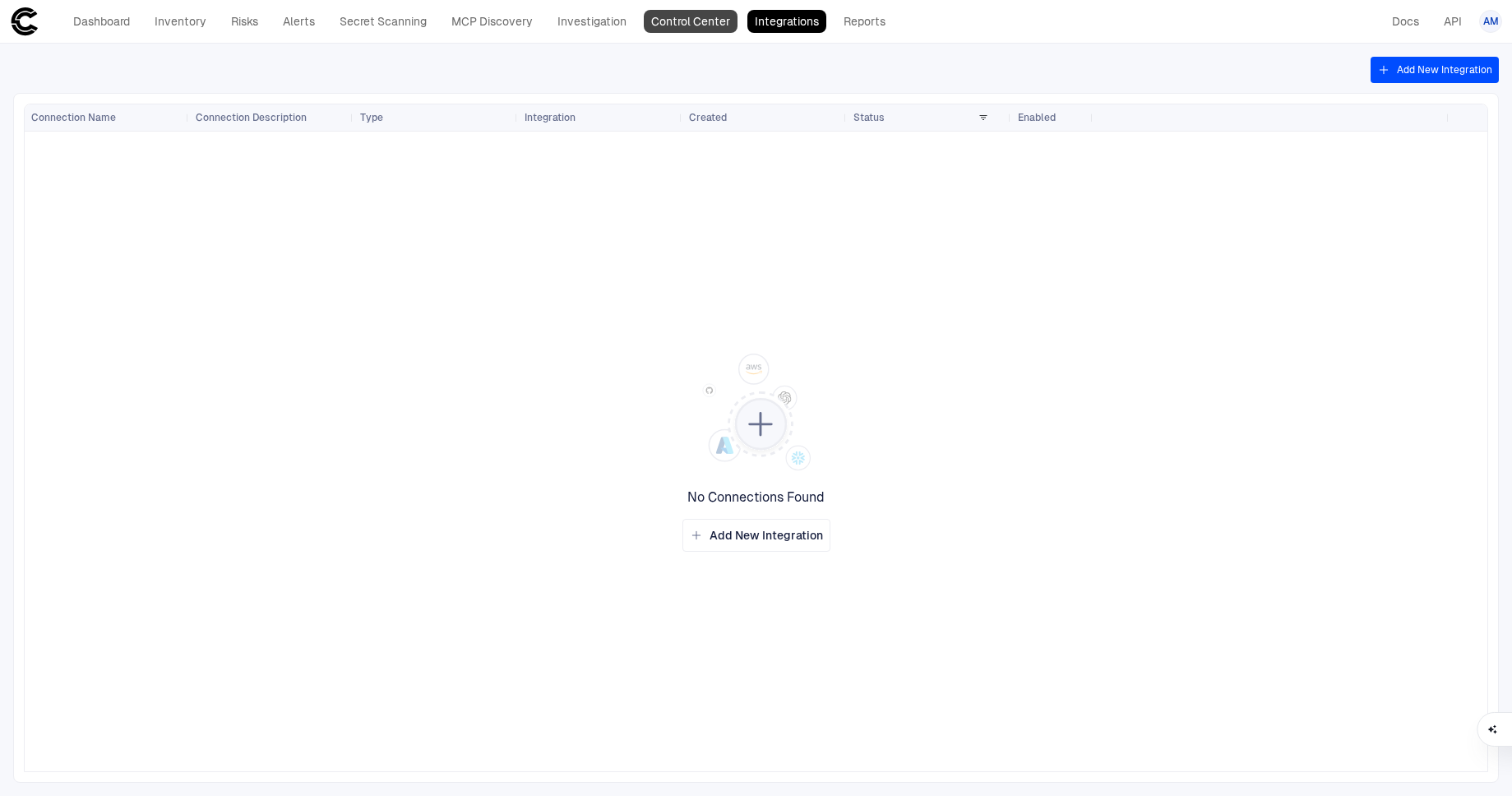
click at [718, 27] on link "Control Center" at bounding box center [691, 21] width 94 height 23
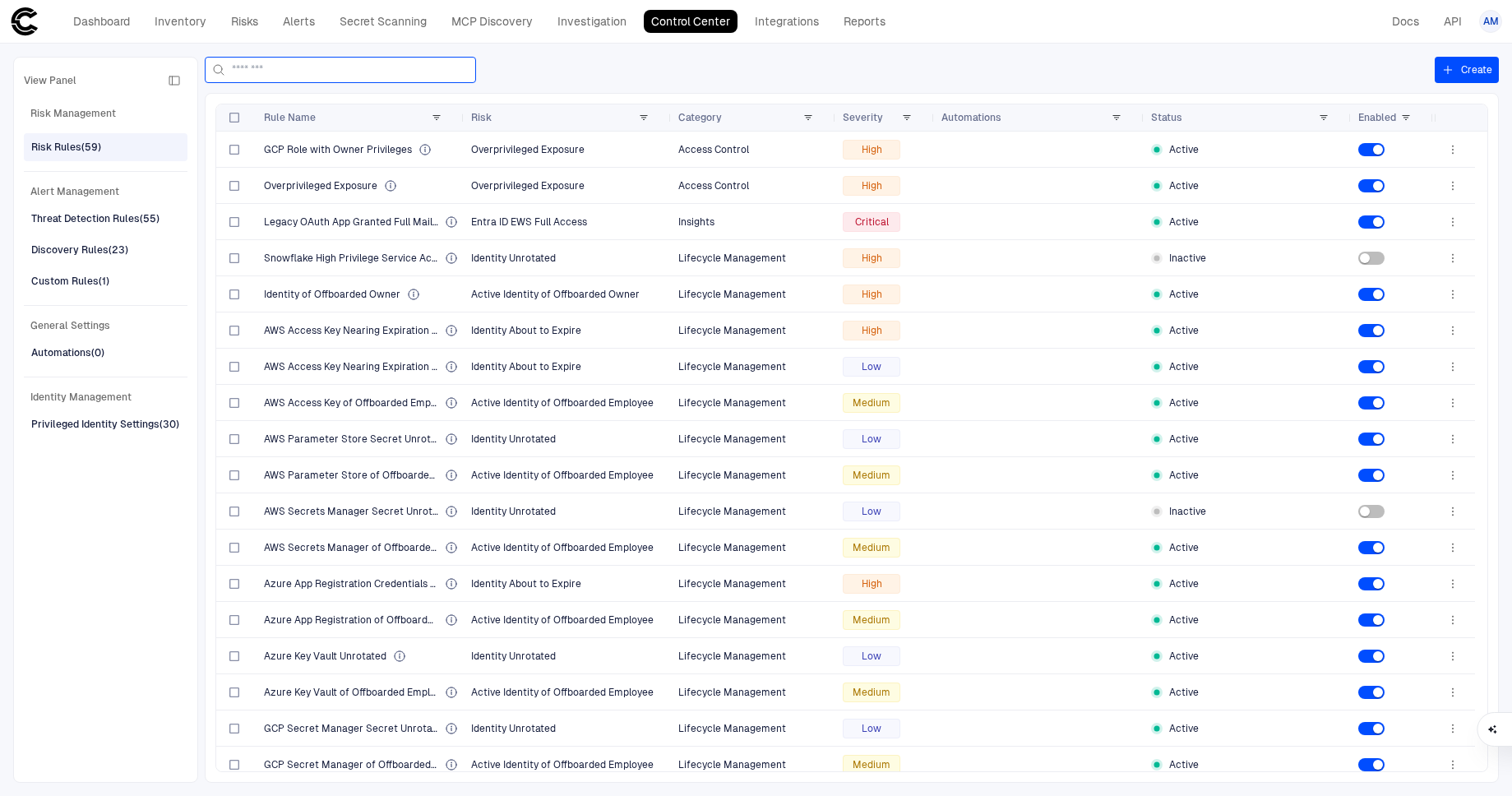
click at [299, 67] on input at bounding box center [350, 70] width 237 height 25
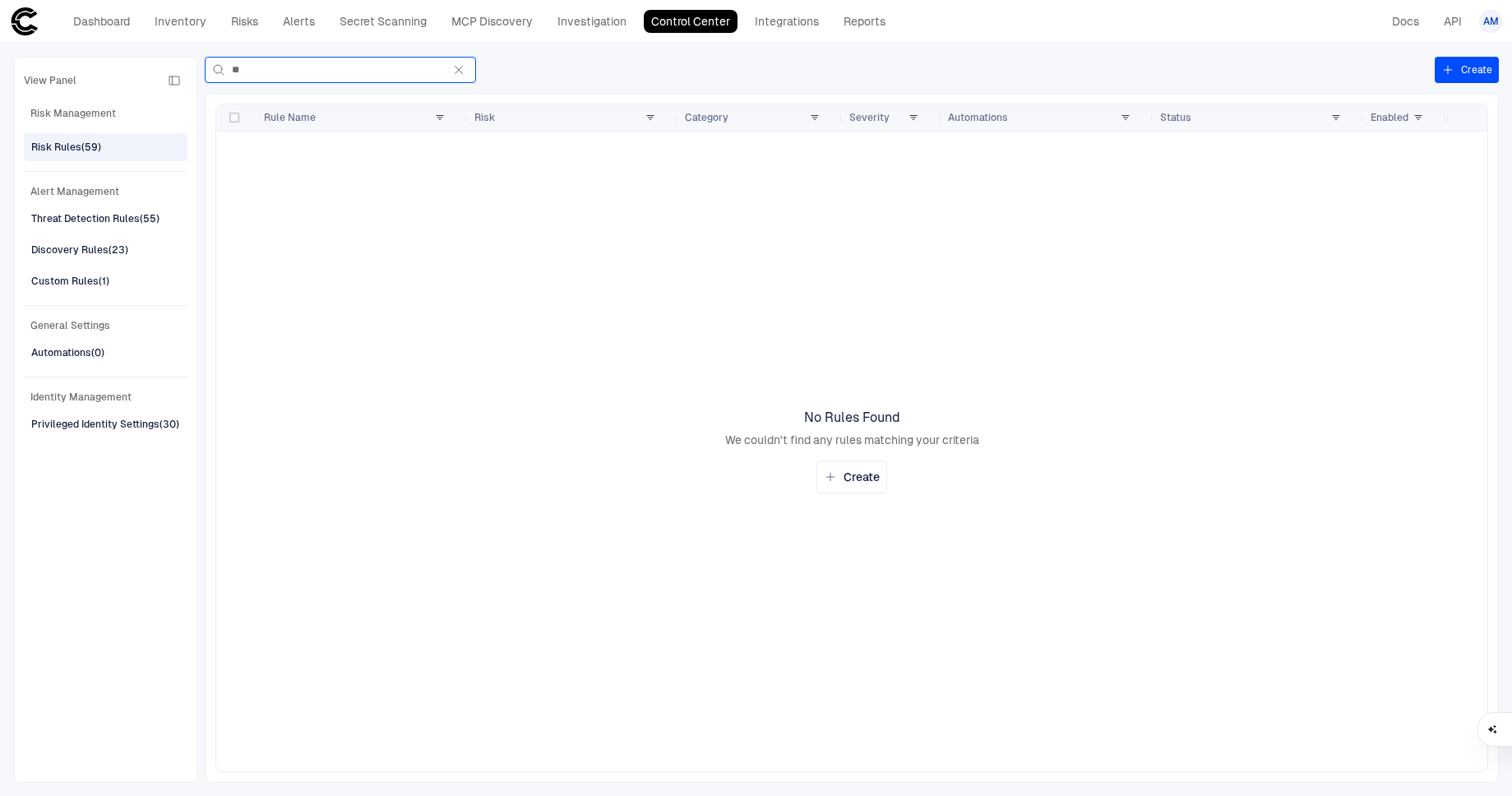
type input "*"
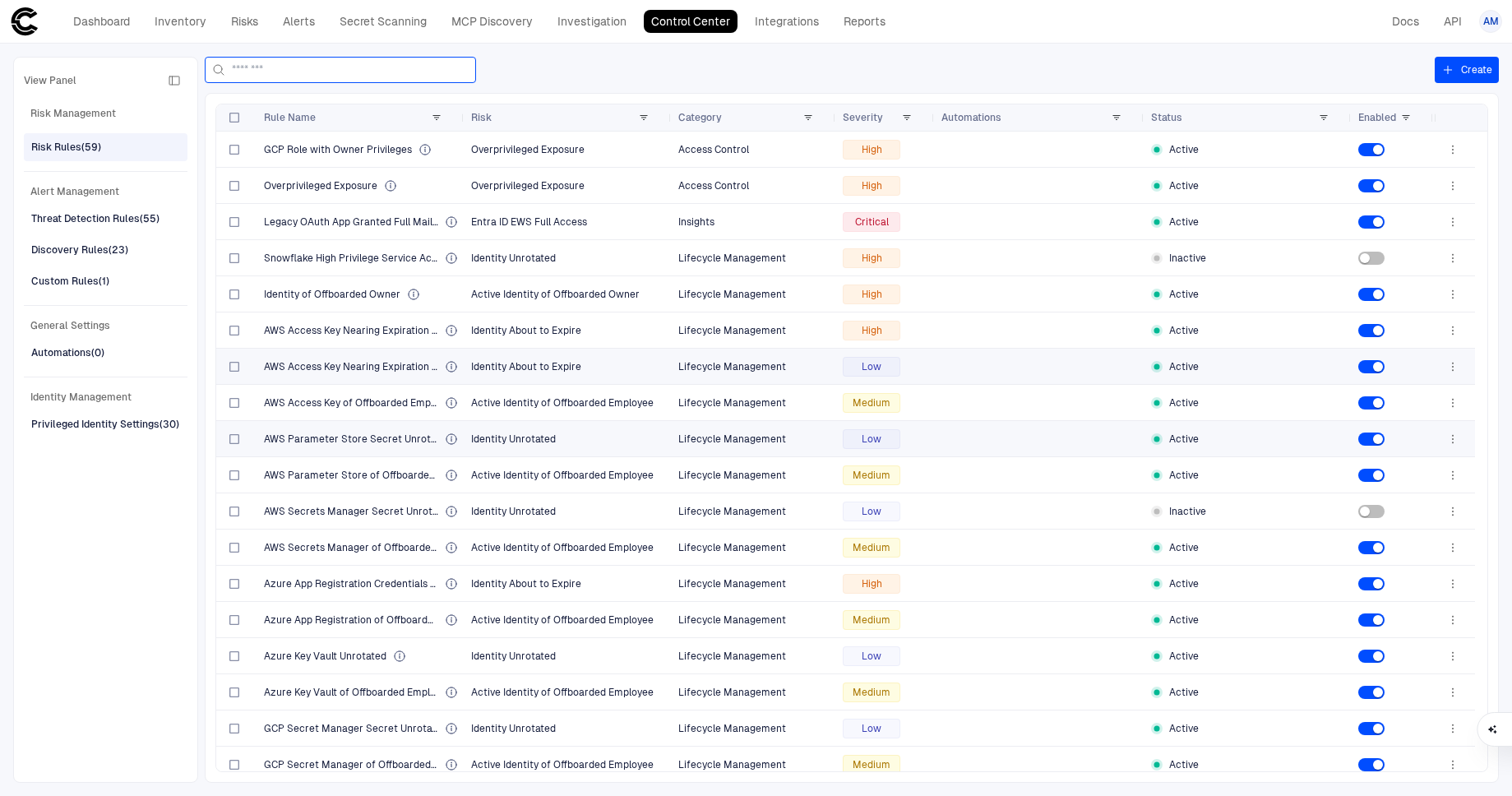
scroll to position [330, 0]
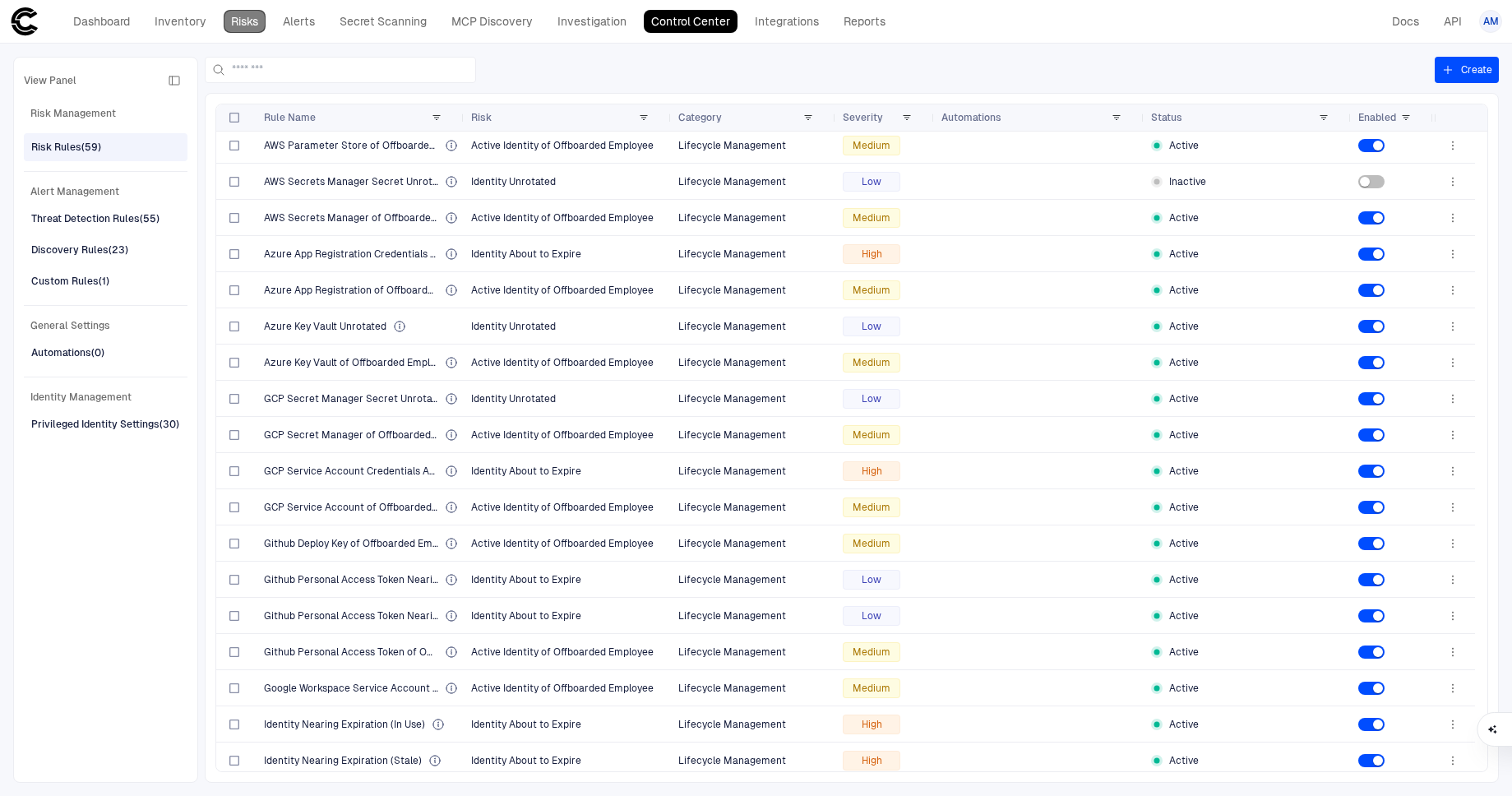
click at [248, 25] on link "Risks" at bounding box center [244, 21] width 42 height 23
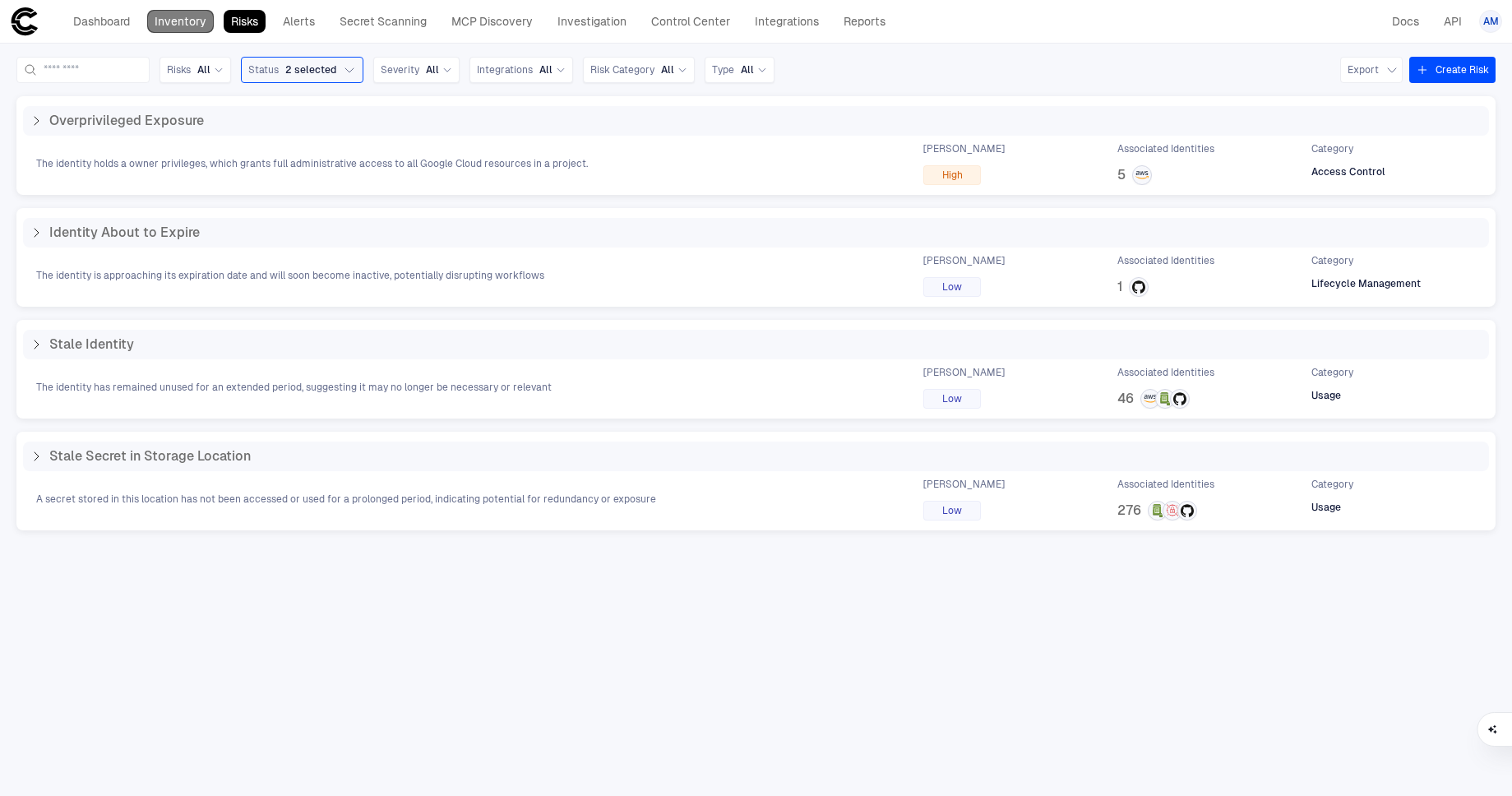
click at [179, 20] on link "Inventory" at bounding box center [180, 21] width 66 height 23
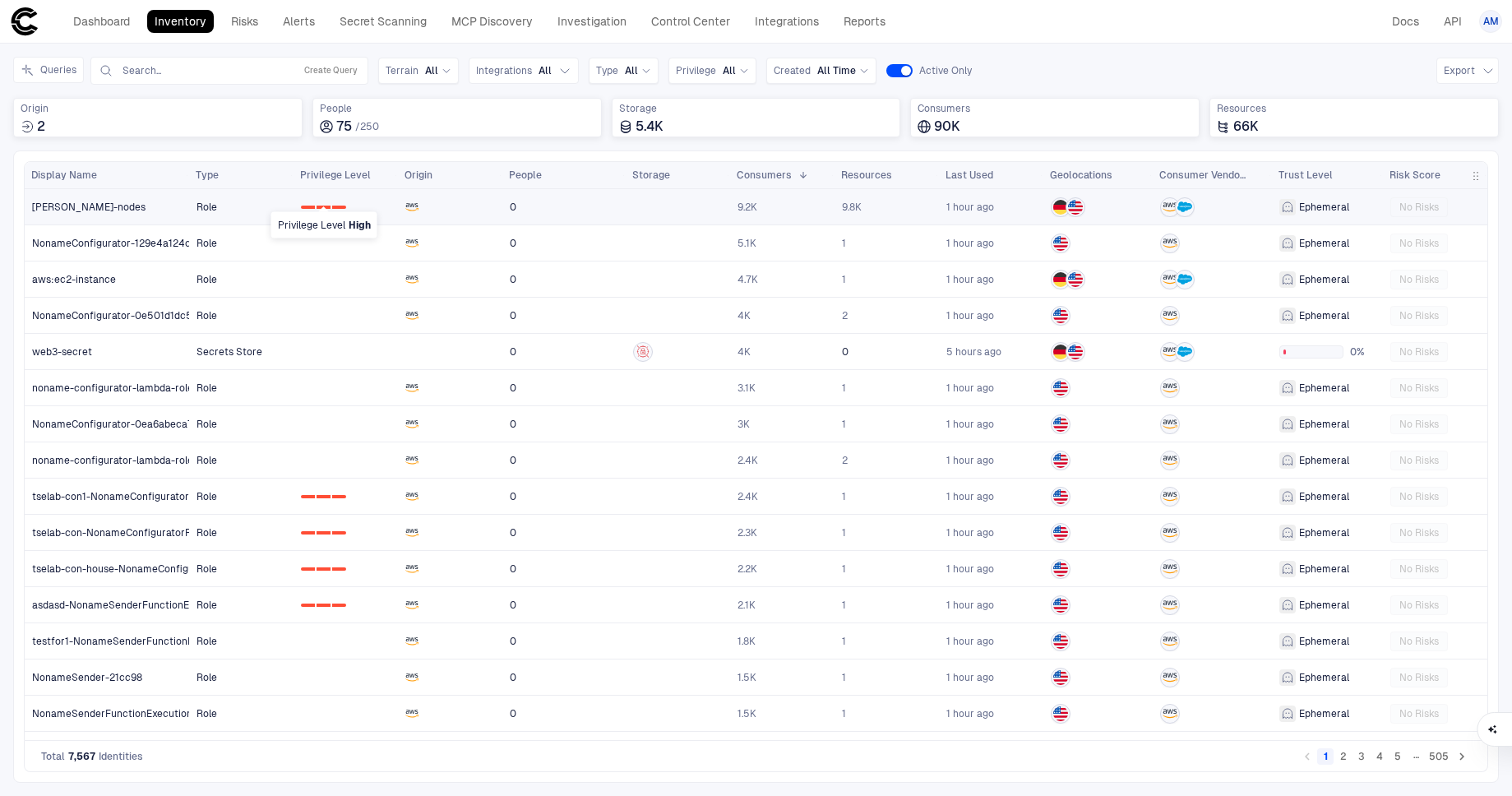
click at [336, 207] on div "2" at bounding box center [339, 208] width 14 height 4
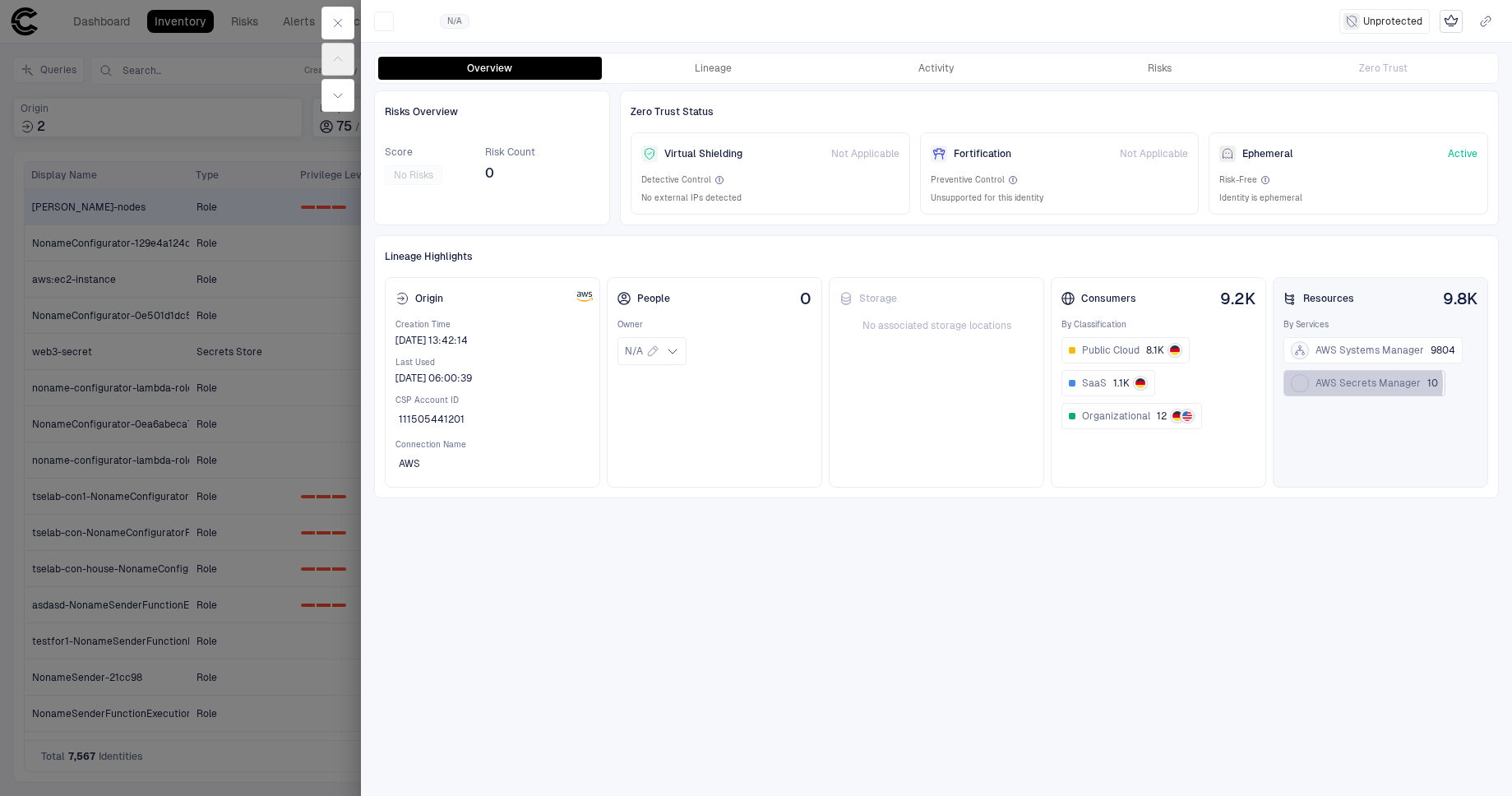
click at [1355, 383] on span "AWS Secrets Manager" at bounding box center [1367, 383] width 105 height 13
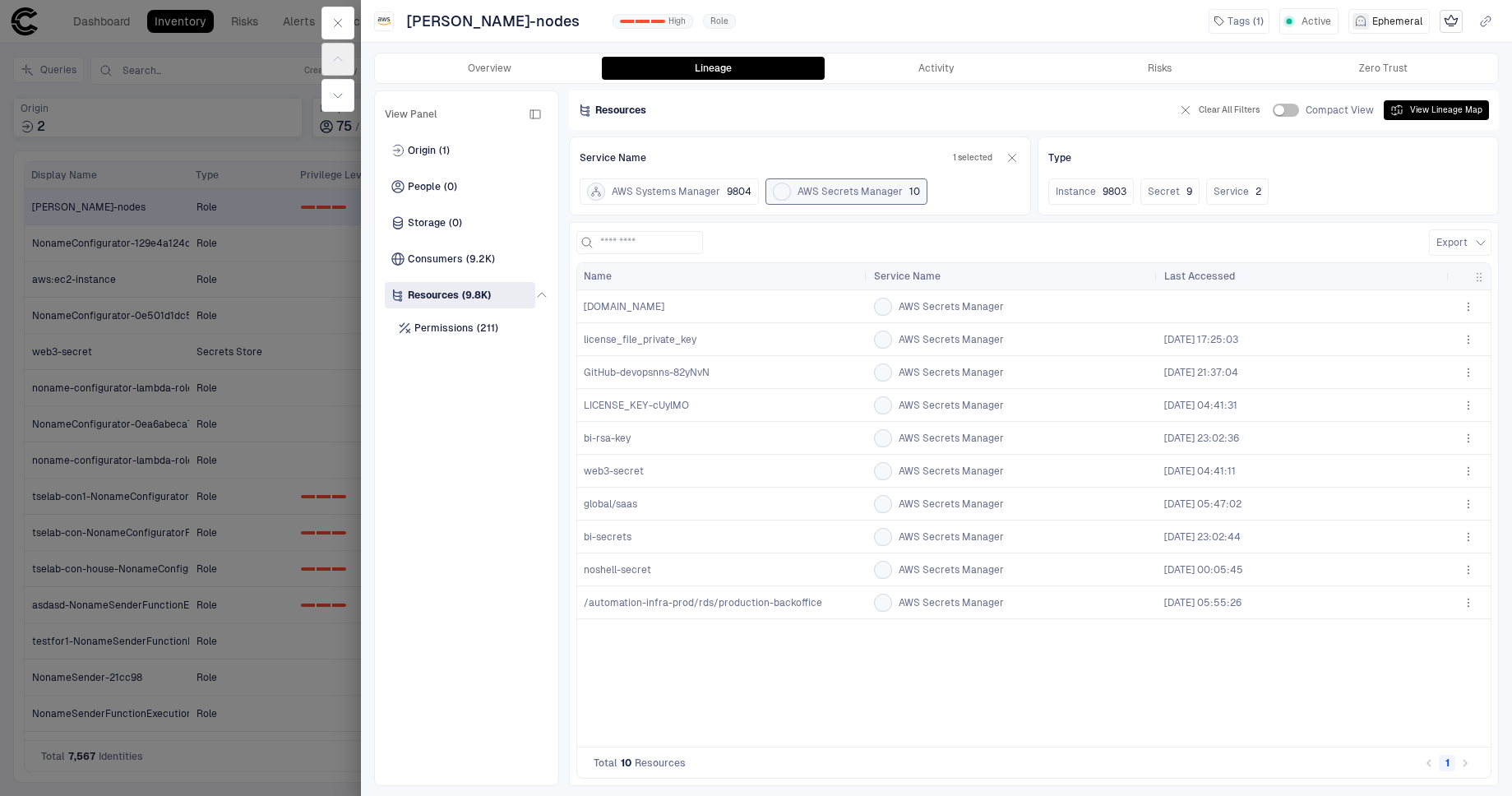
click at [1304, 107] on label "Compact View" at bounding box center [1323, 110] width 101 height 13
click at [1307, 107] on label "Compact View" at bounding box center [1323, 110] width 101 height 13
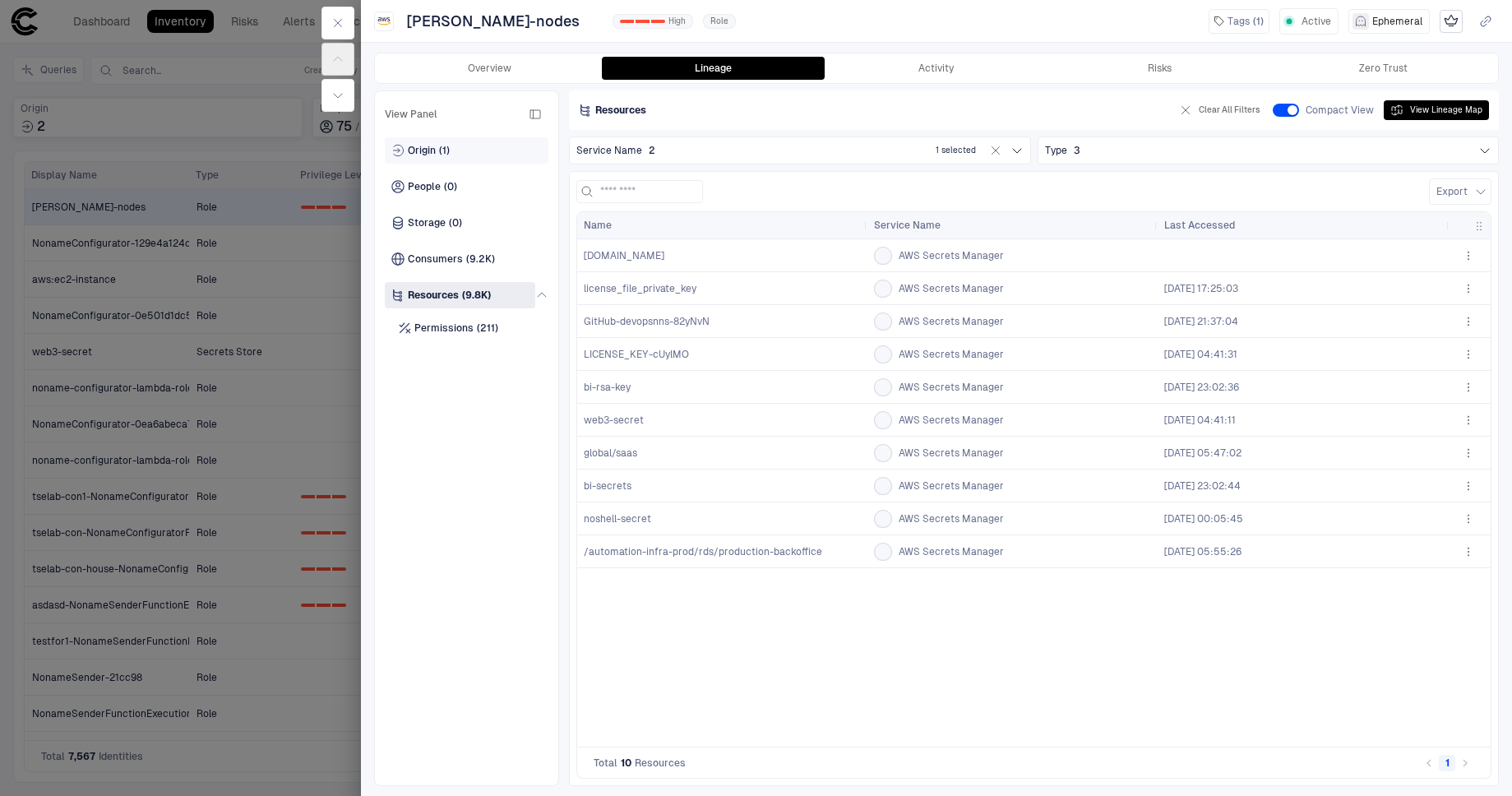
click at [435, 153] on div "Origin (1)" at bounding box center [420, 150] width 58 height 13
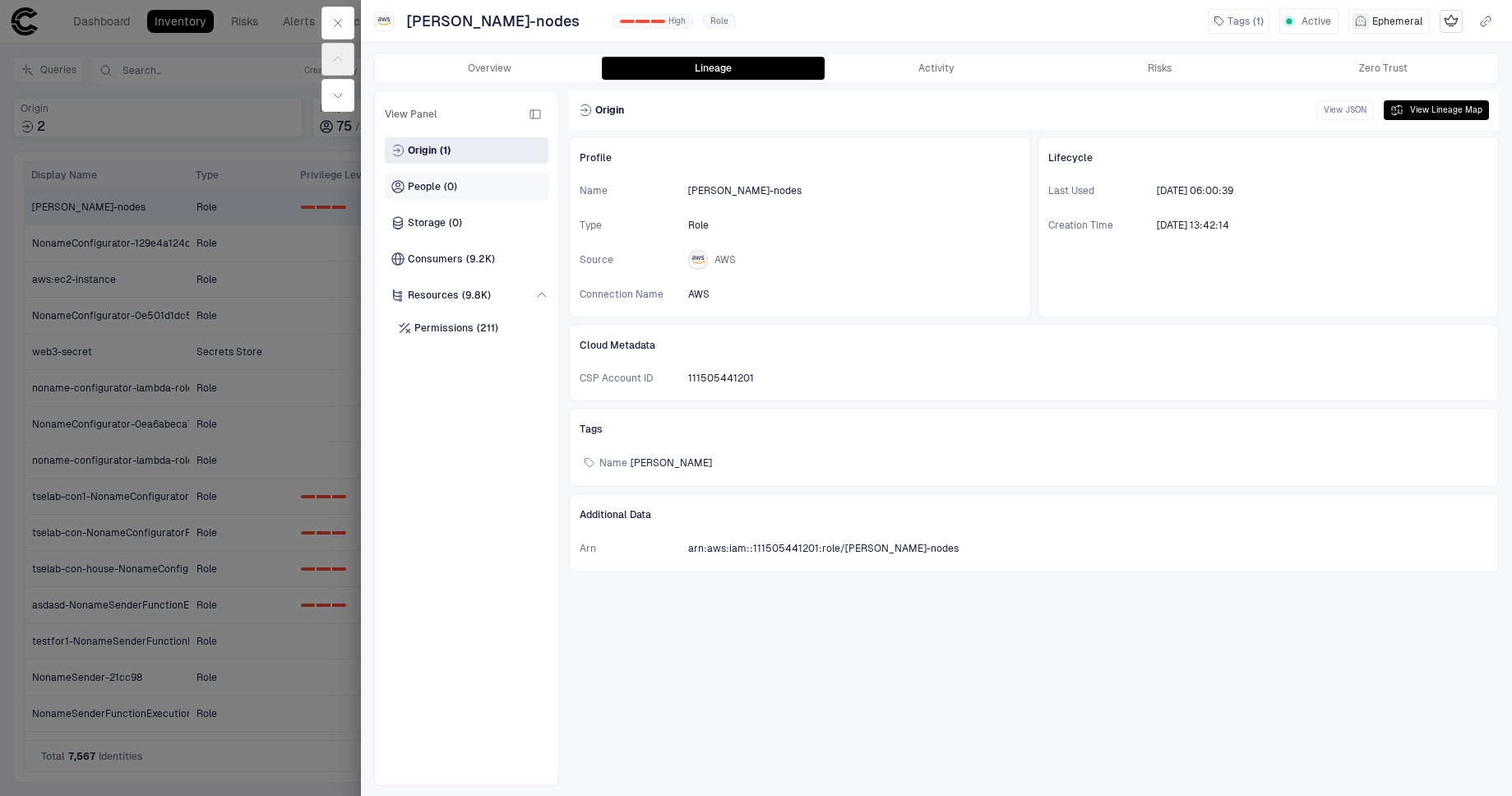
click at [425, 191] on span "People" at bounding box center [424, 186] width 33 height 13
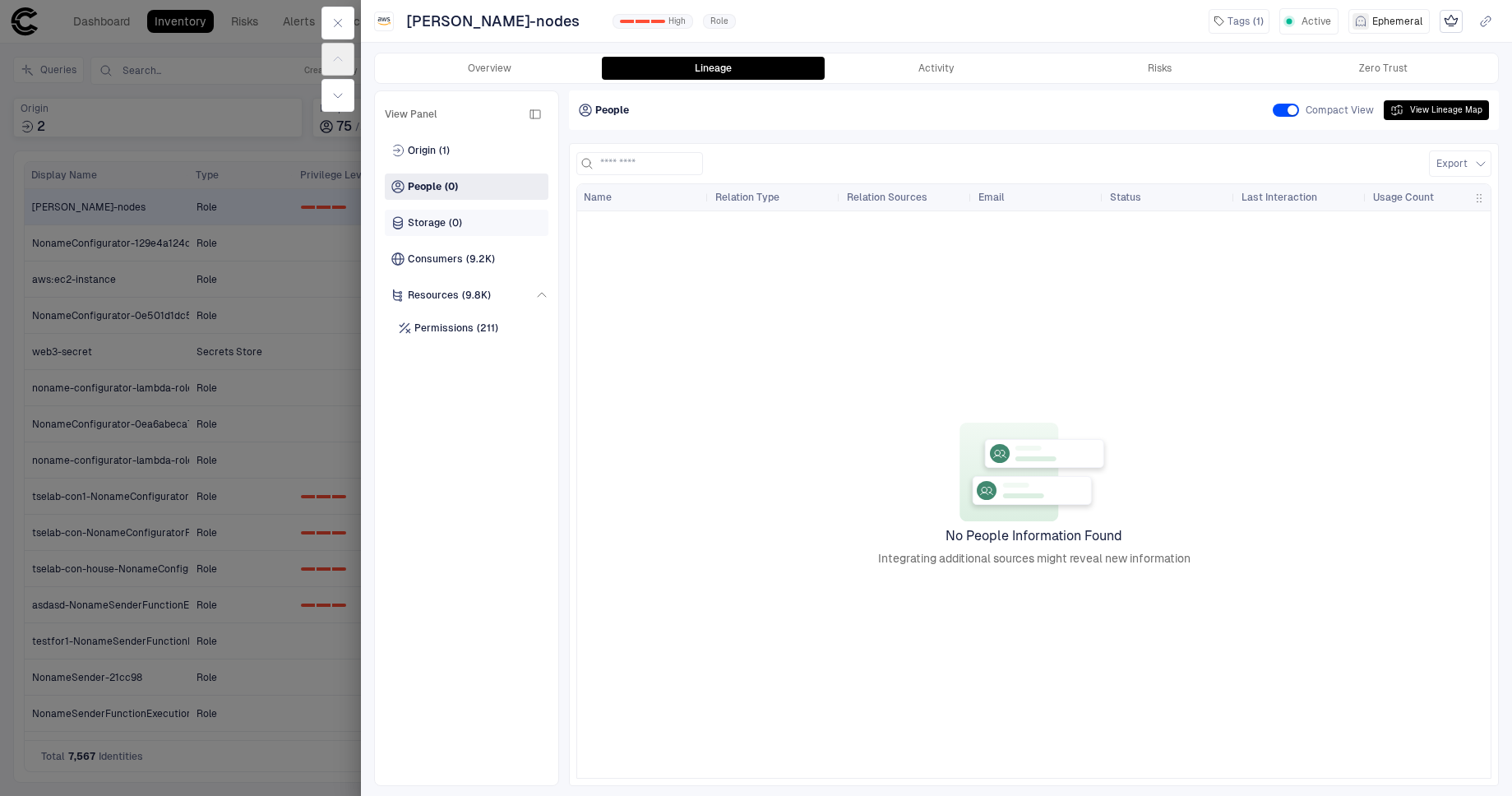
click at [428, 219] on span "Storage" at bounding box center [427, 223] width 38 height 13
click at [436, 254] on span "Consumers" at bounding box center [435, 259] width 55 height 13
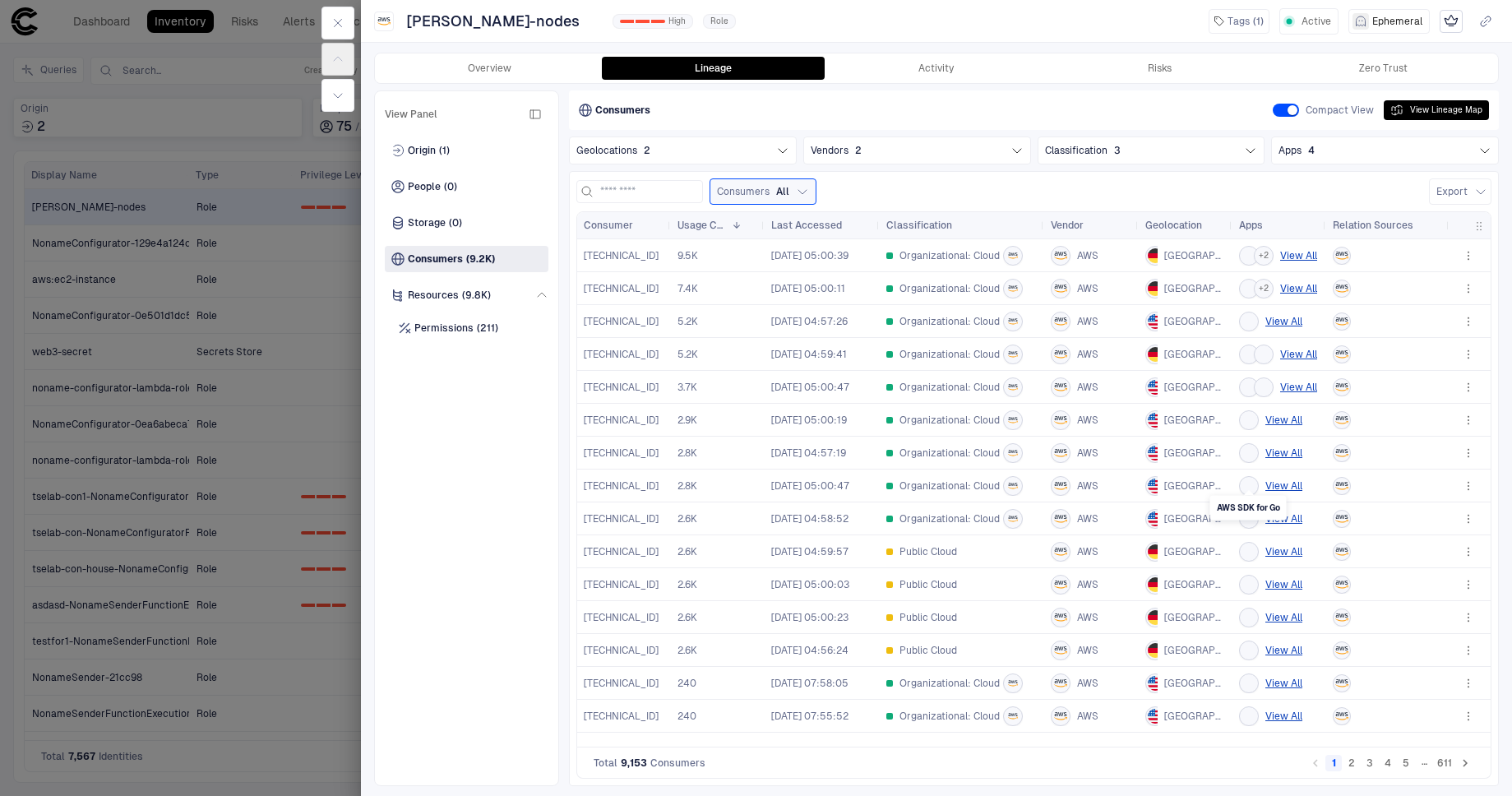
click at [1251, 483] on div at bounding box center [1248, 486] width 13 height 13
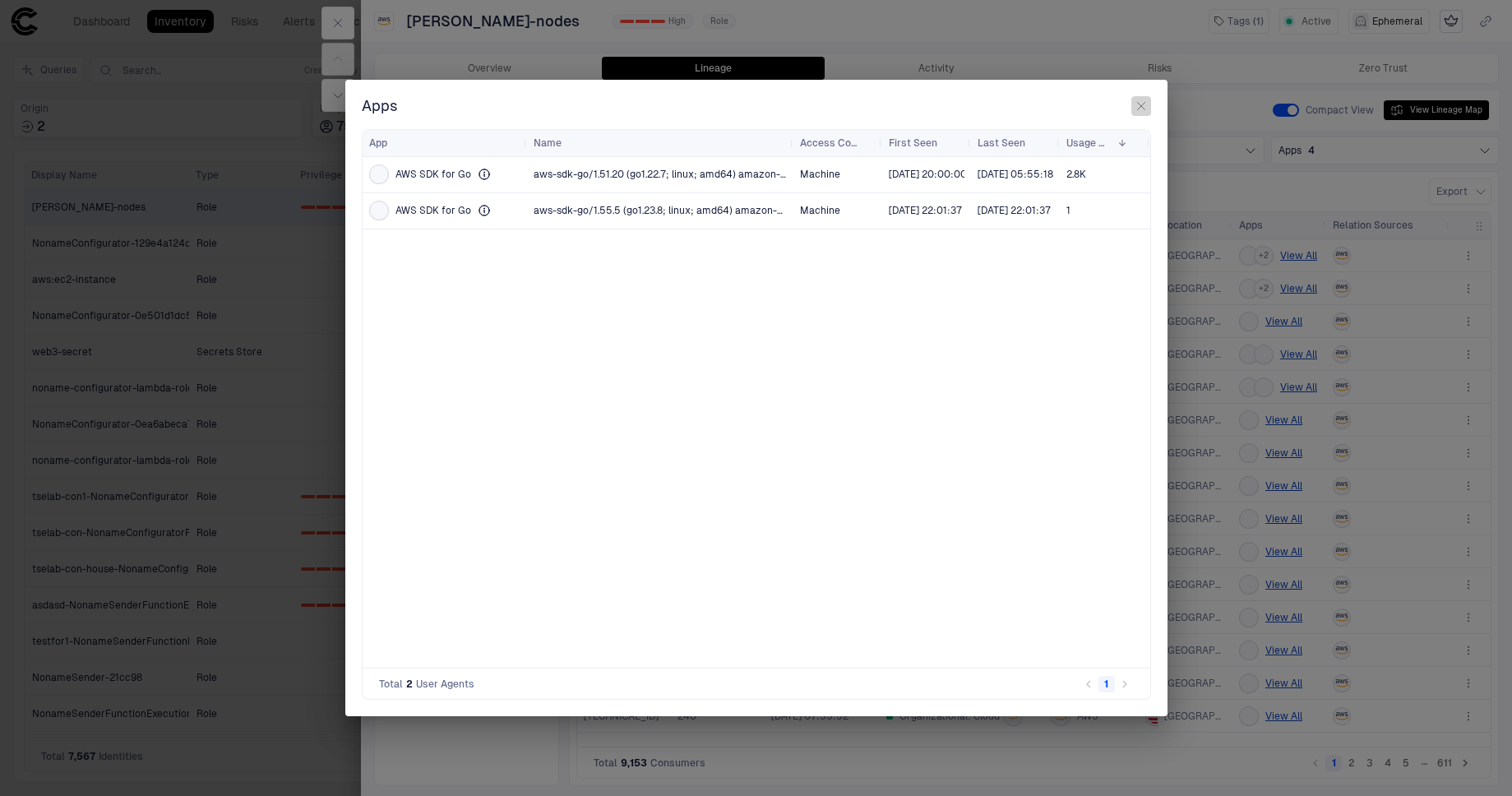
click at [1135, 106] on icon "button" at bounding box center [1140, 106] width 13 height 13
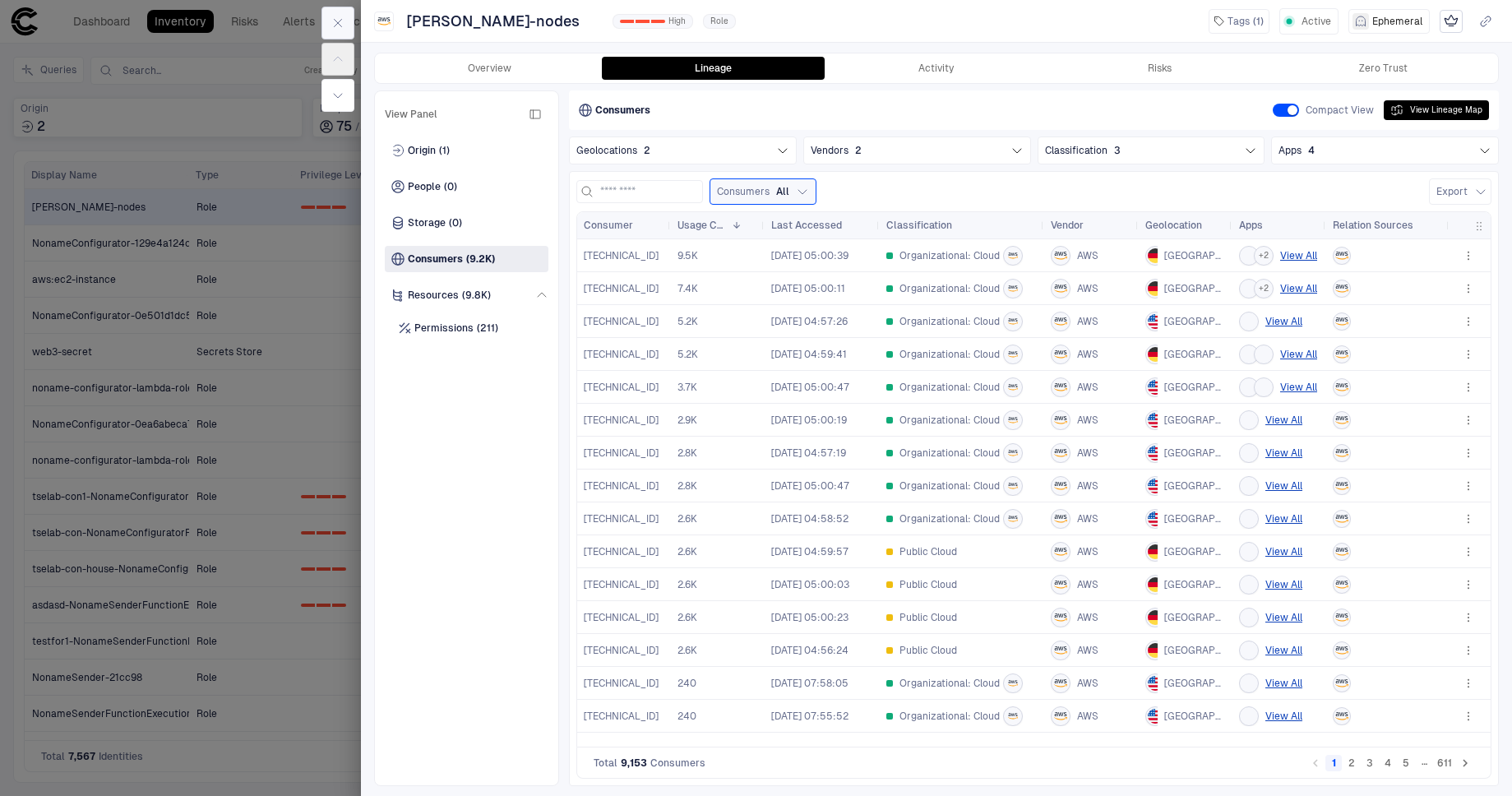
click at [346, 19] on button "button" at bounding box center [337, 22] width 33 height 33
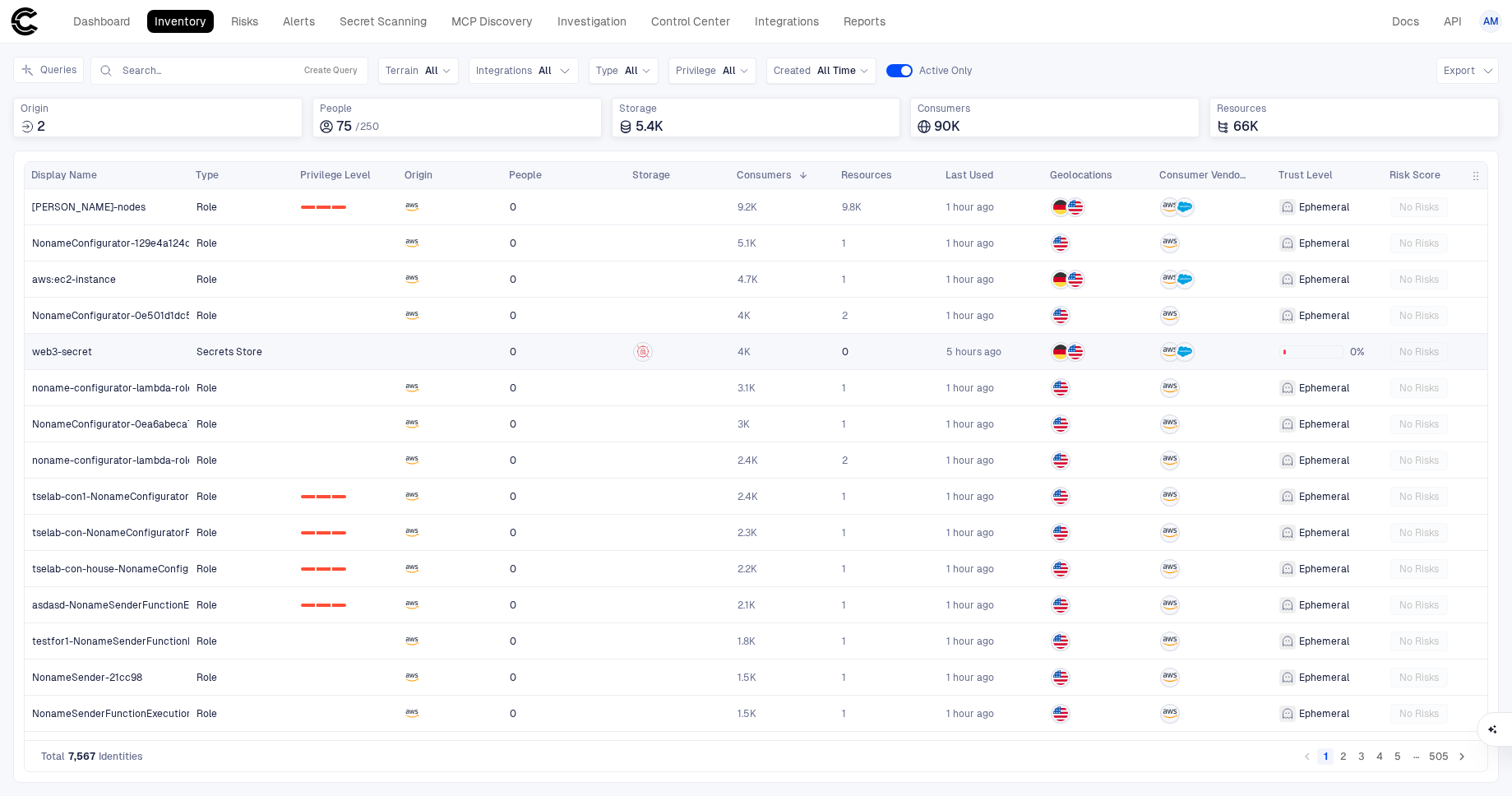
click at [121, 357] on link "web3-secret" at bounding box center [107, 352] width 163 height 34
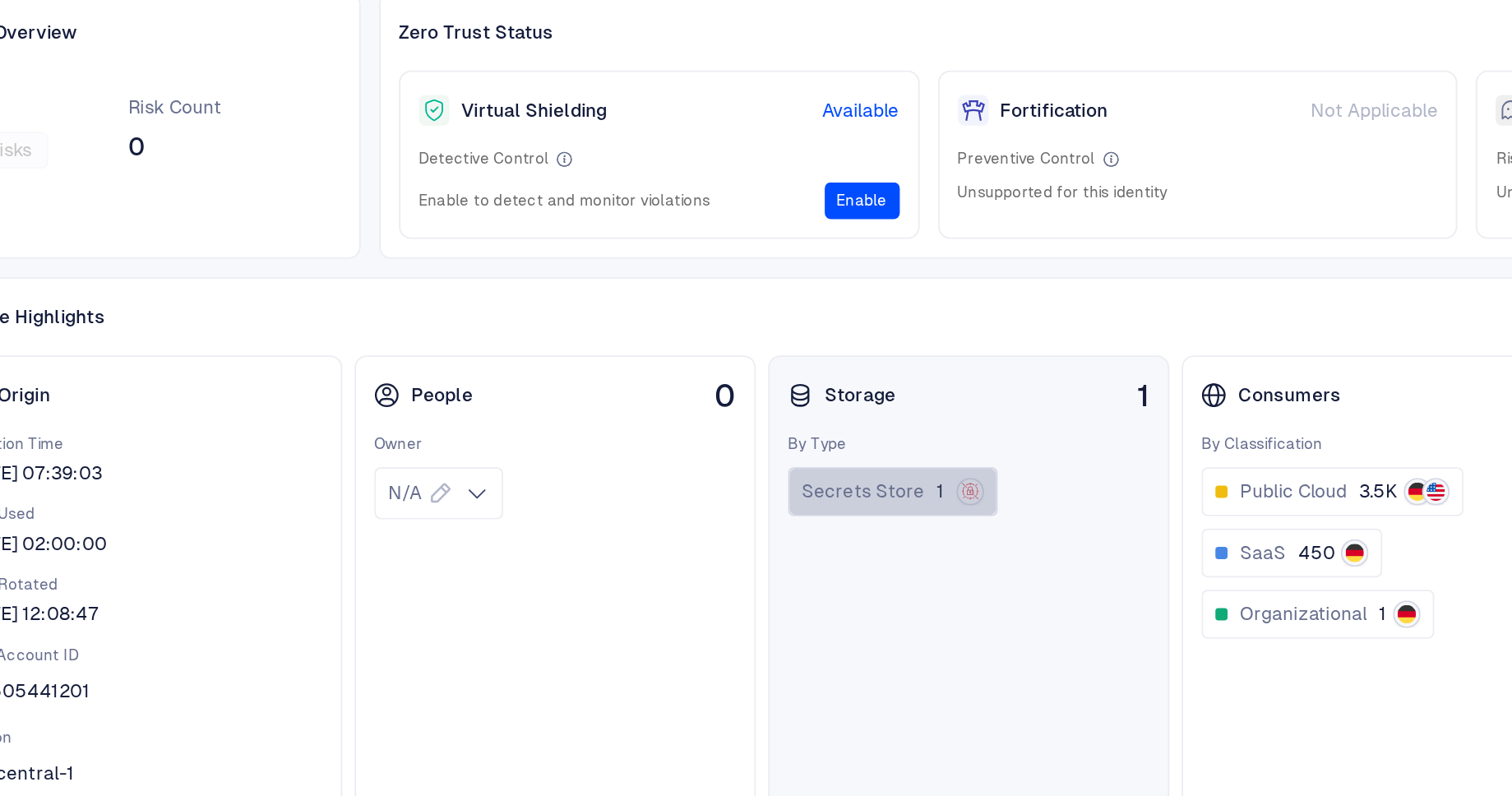
click at [920, 359] on button "Secrets Store 1" at bounding box center [896, 359] width 113 height 27
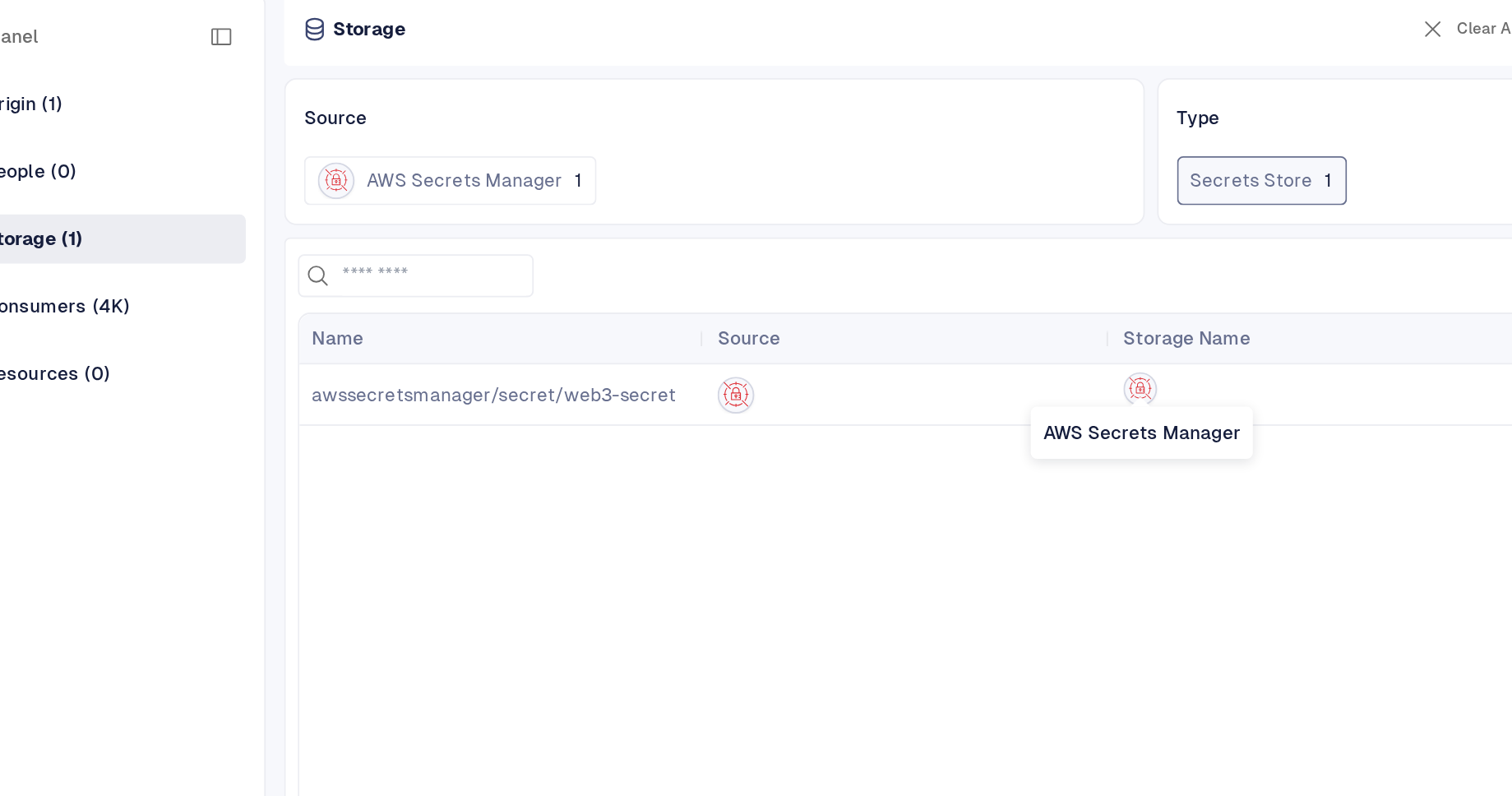
click at [1028, 304] on icon "AWS Secrets Manager" at bounding box center [1028, 303] width 13 height 13
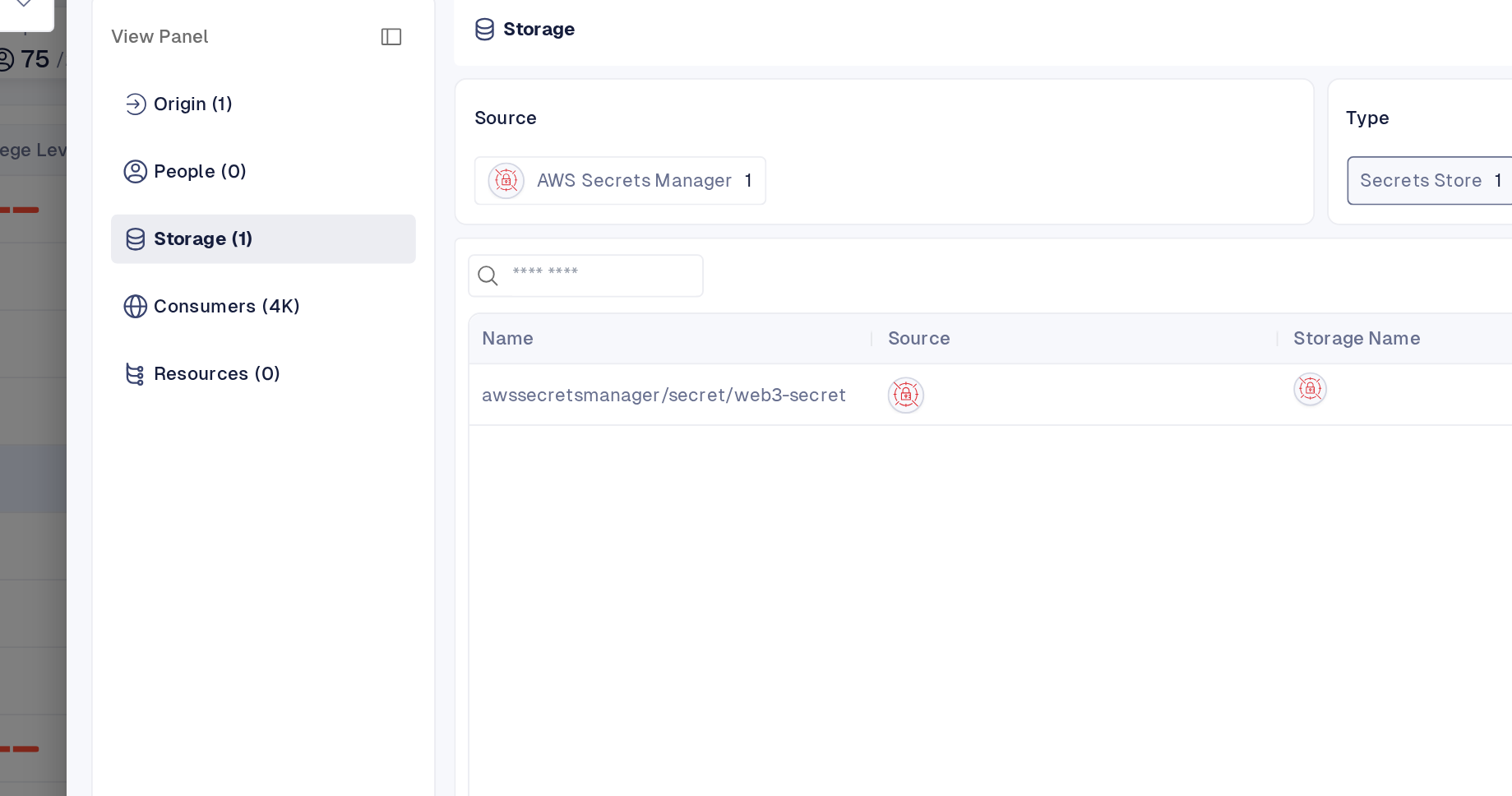
click at [717, 304] on span "awssecretsmanager/secret/web3-secret" at bounding box center [682, 307] width 196 height 11
click at [715, 307] on span "awssecretsmanager/secret/web3-secret" at bounding box center [682, 307] width 196 height 11
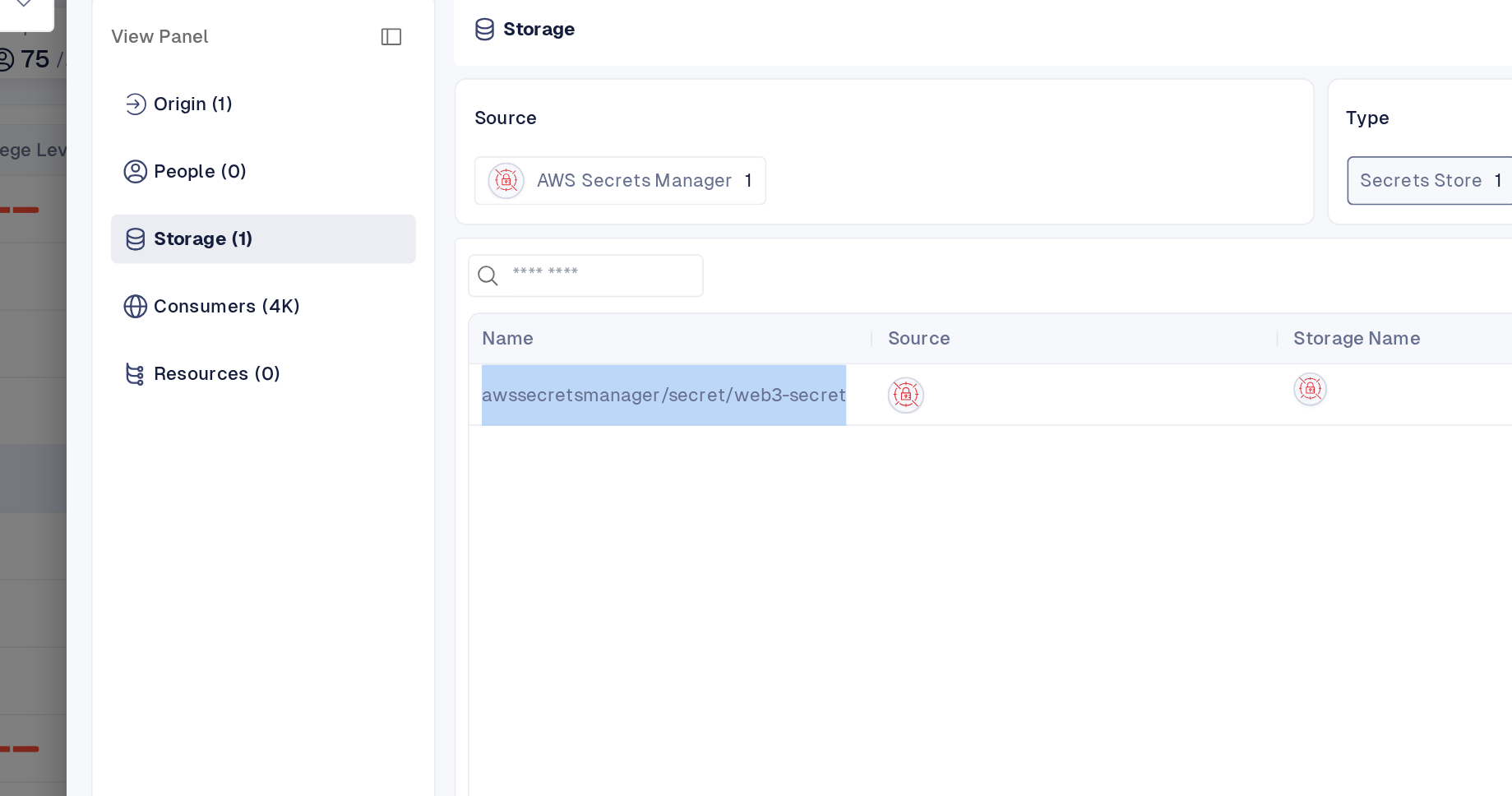
click at [715, 307] on span "awssecretsmanager/secret/web3-secret" at bounding box center [682, 307] width 196 height 11
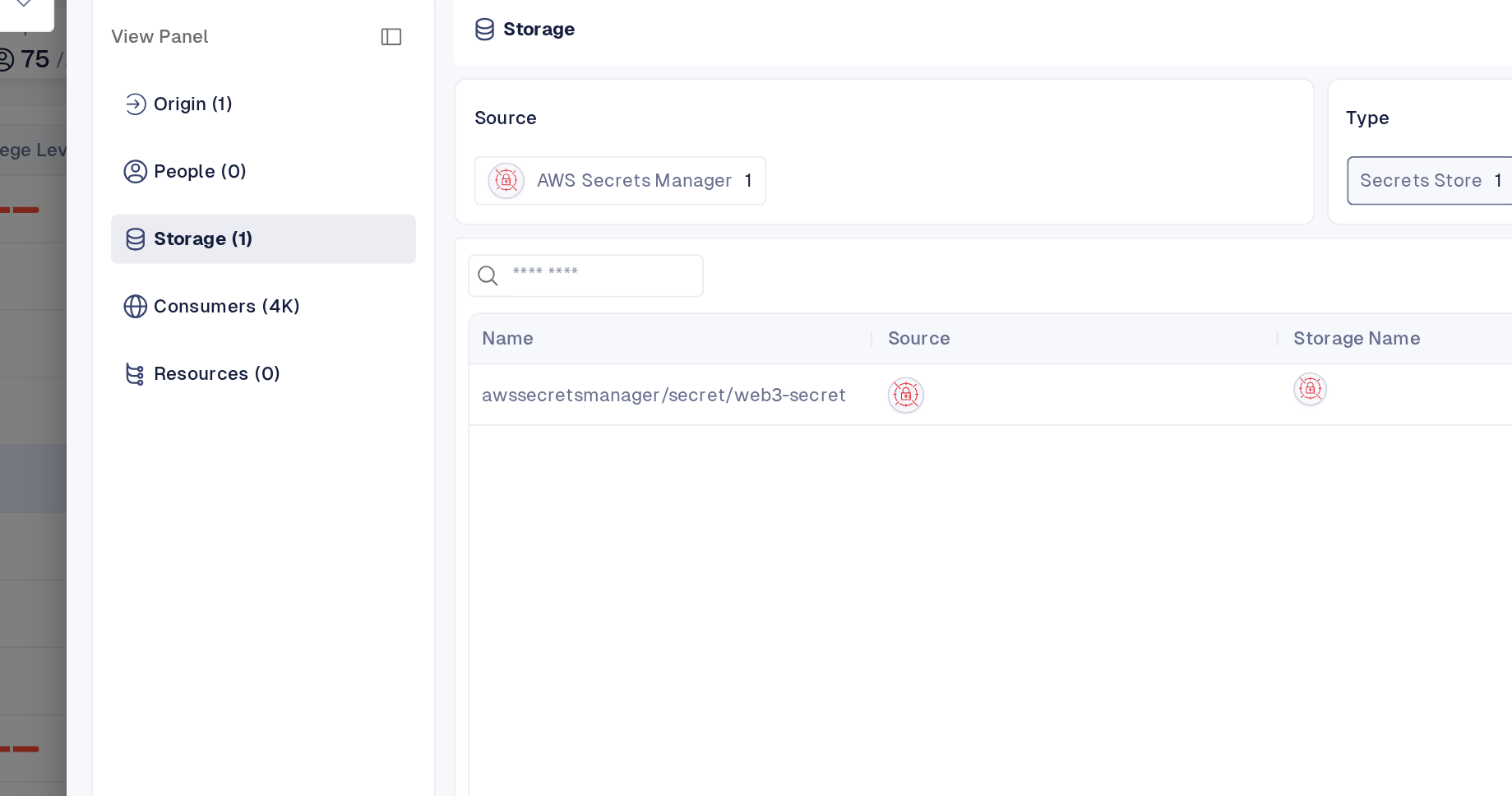
click at [755, 307] on span "awssecretsmanager/secret/web3-secret" at bounding box center [682, 307] width 196 height 11
click at [771, 309] on span "awssecretsmanager/secret/web3-secret" at bounding box center [682, 307] width 196 height 11
drag, startPoint x: 774, startPoint y: 306, endPoint x: 716, endPoint y: 307, distance: 58.0
click at [716, 307] on span "awssecretsmanager/secret/web3-secret" at bounding box center [686, 307] width 205 height 33
copy span "web3-secret"
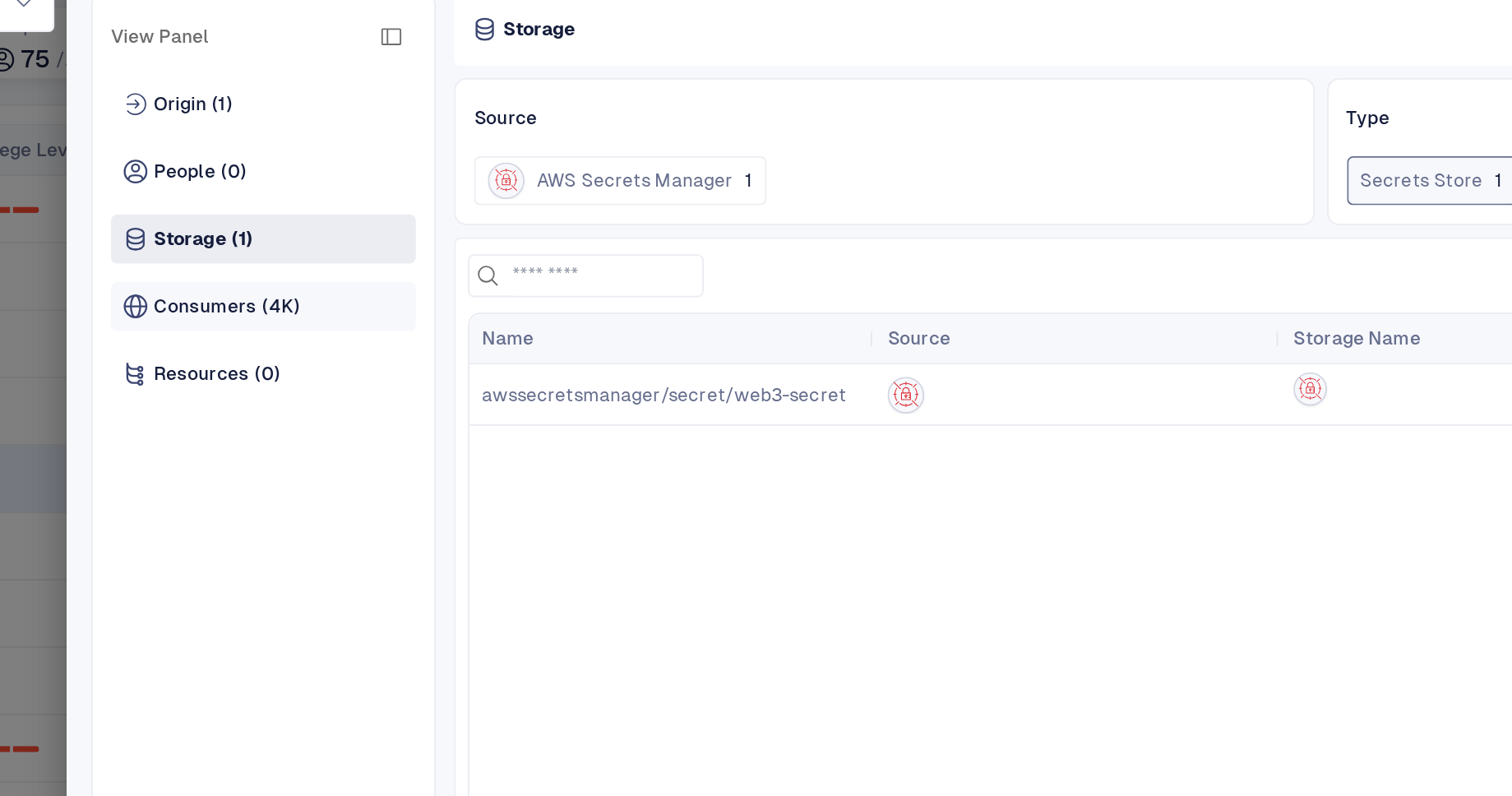
click at [454, 264] on span "Consumers" at bounding box center [435, 259] width 55 height 13
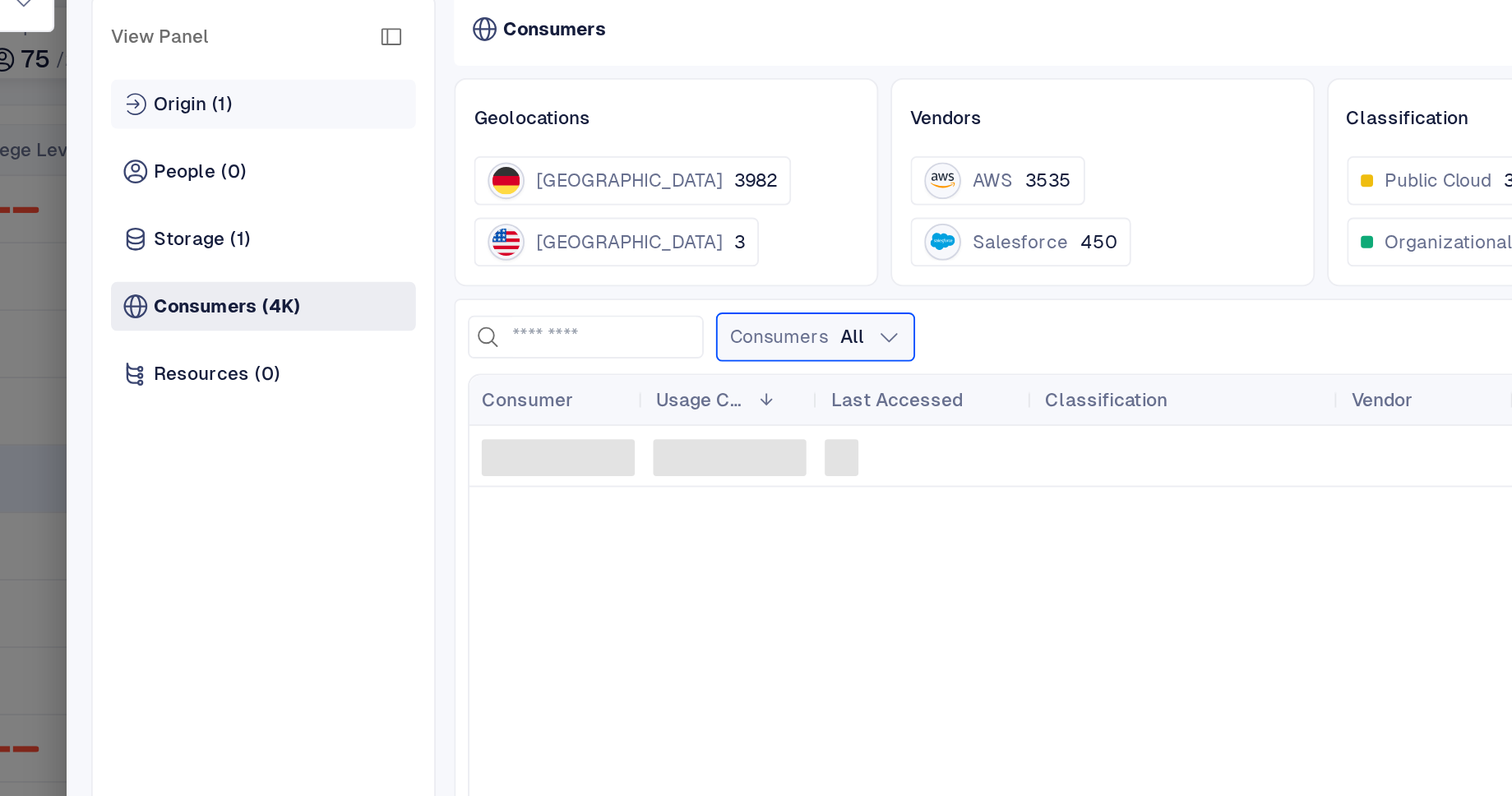
click at [432, 144] on span "Origin" at bounding box center [422, 150] width 28 height 13
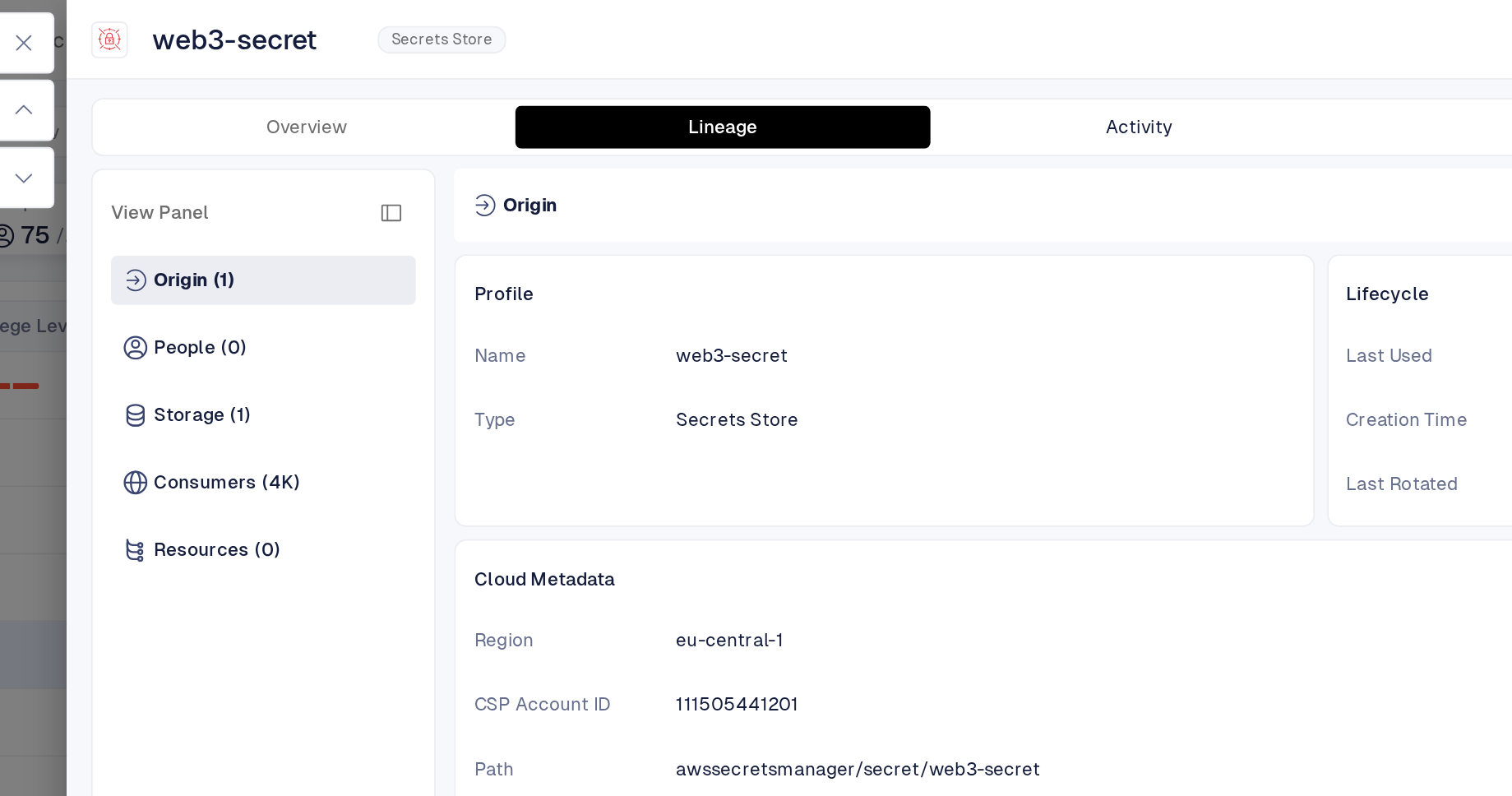
click at [931, 70] on button "Activity" at bounding box center [936, 68] width 223 height 23
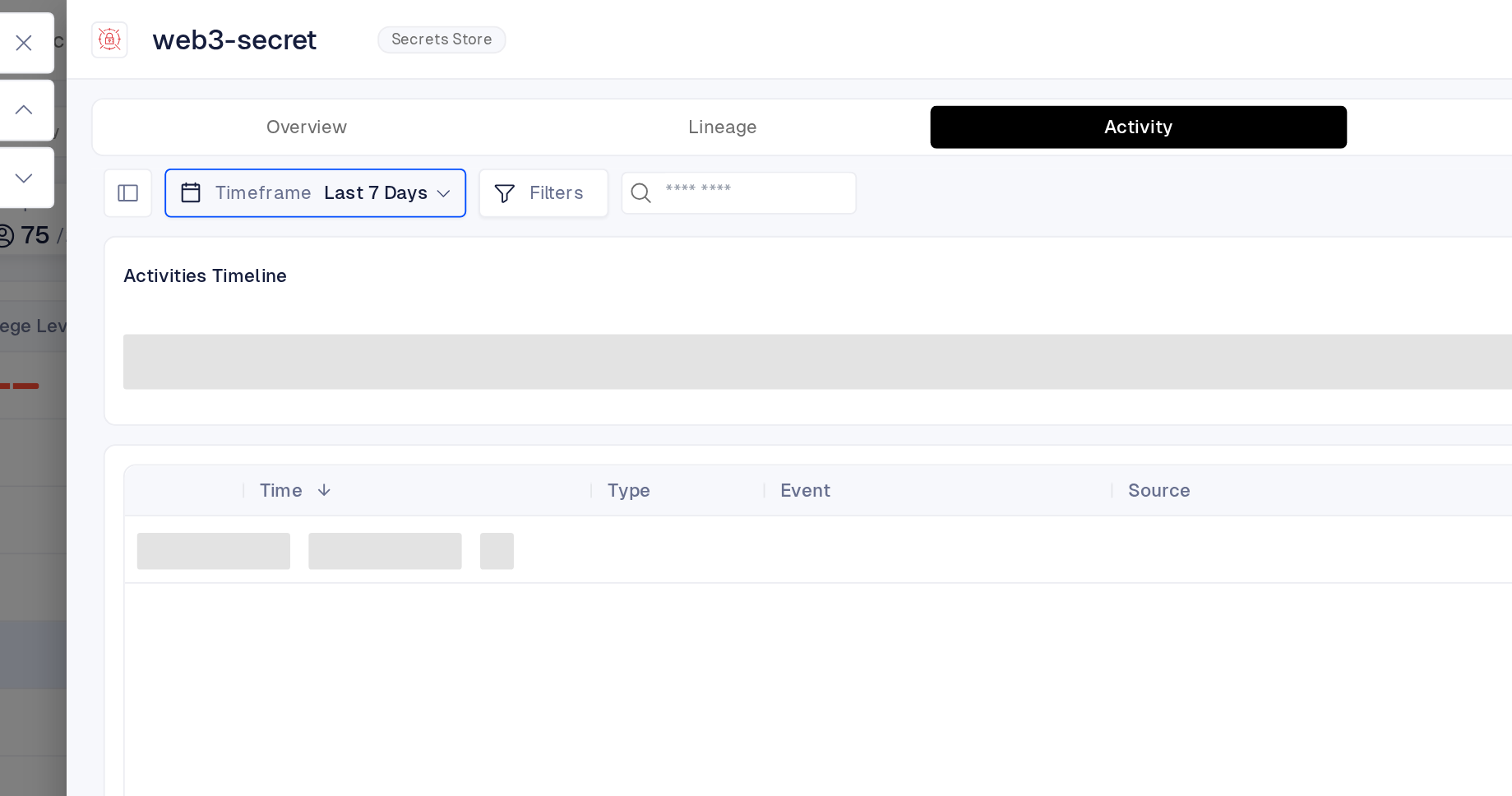
click at [539, 98] on span "Last 7 Days" at bounding box center [526, 103] width 56 height 13
click at [820, 163] on div "Activities Timeline" at bounding box center [940, 177] width 1118 height 102
